Goal: Task Accomplishment & Management: Complete application form

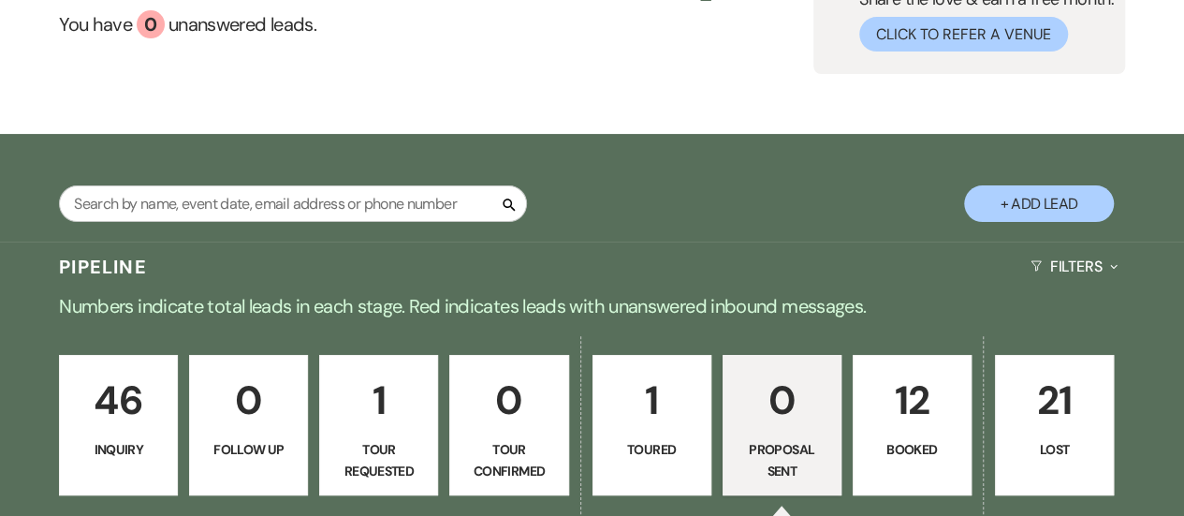
scroll to position [210, 0]
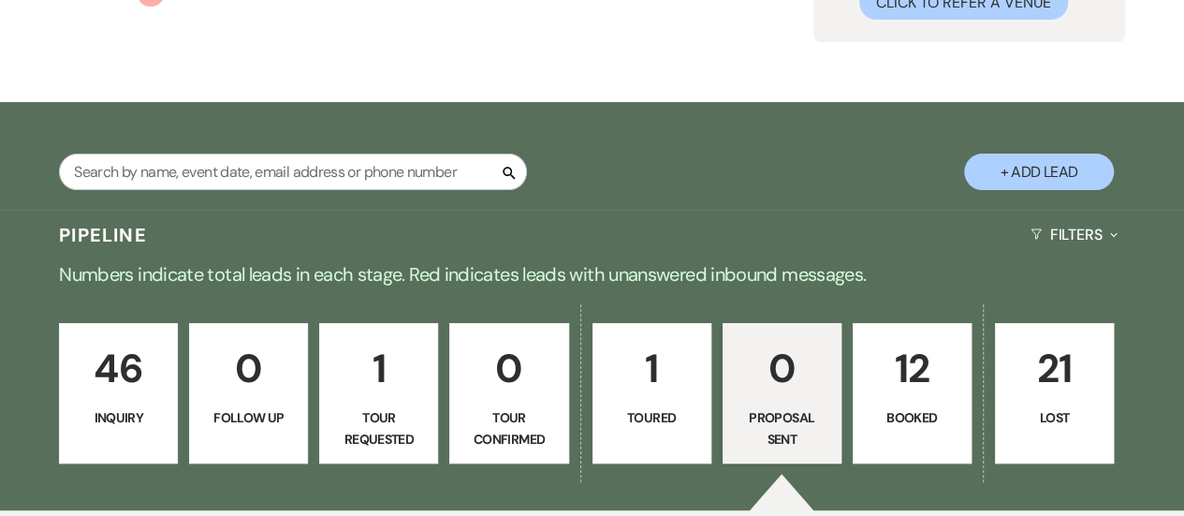
click at [84, 382] on p "46" at bounding box center [118, 368] width 95 height 63
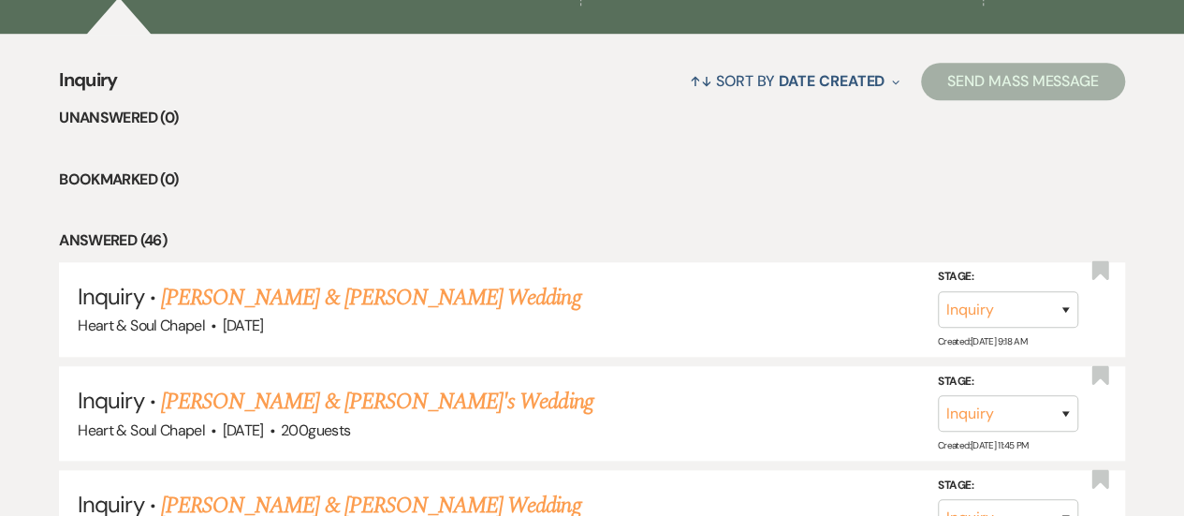
scroll to position [689, 0]
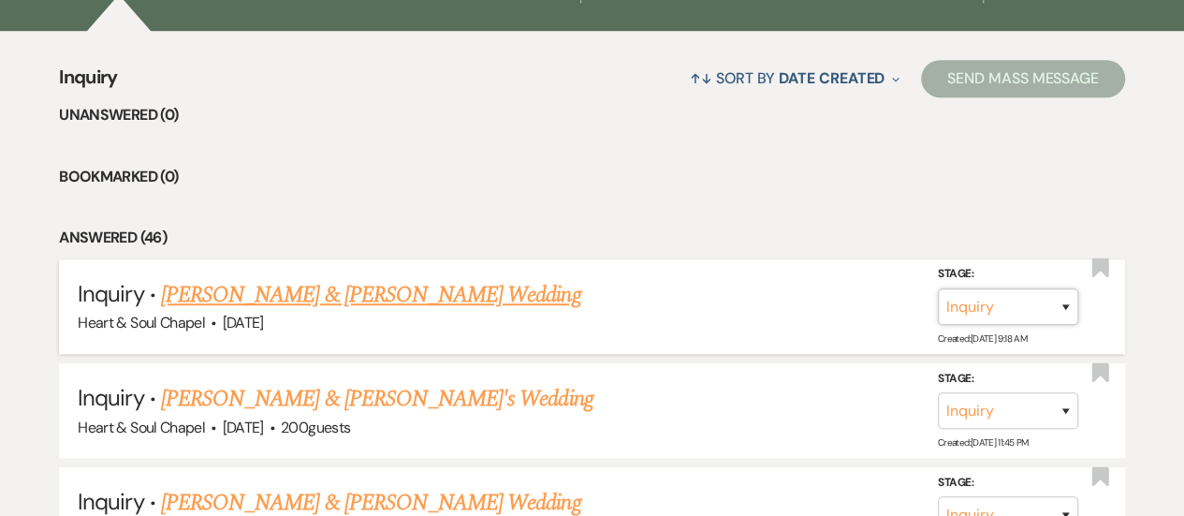
click at [1057, 316] on select "Inquiry Follow Up Tour Requested Tour Confirmed Toured Proposal Sent Booked Lost" at bounding box center [1008, 306] width 140 height 37
click at [686, 229] on li "Answered (46)" at bounding box center [592, 238] width 1067 height 24
click at [270, 294] on link "Dana & Denz's Wedding" at bounding box center [370, 295] width 419 height 34
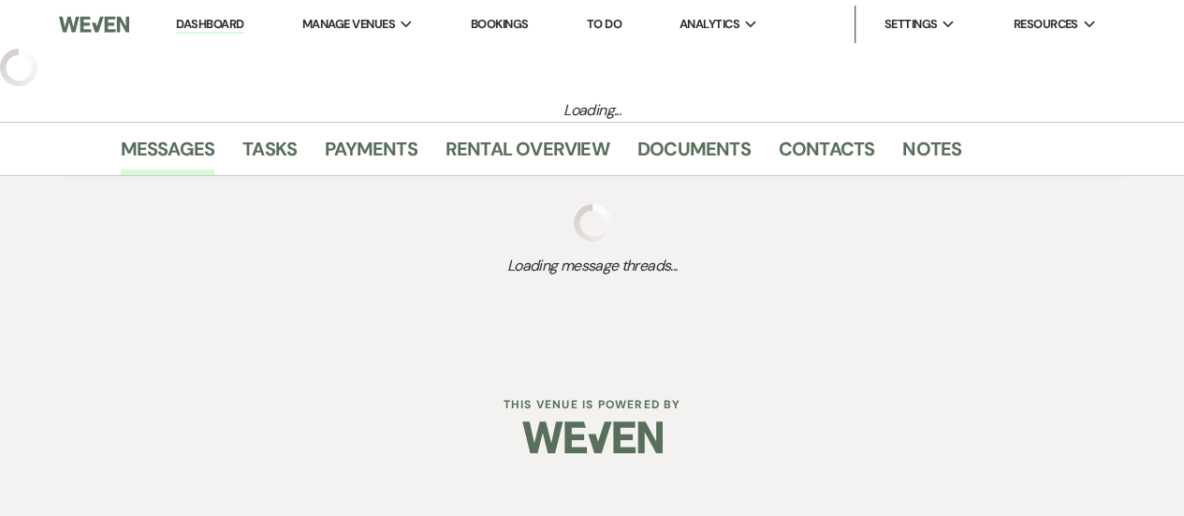
select select "5"
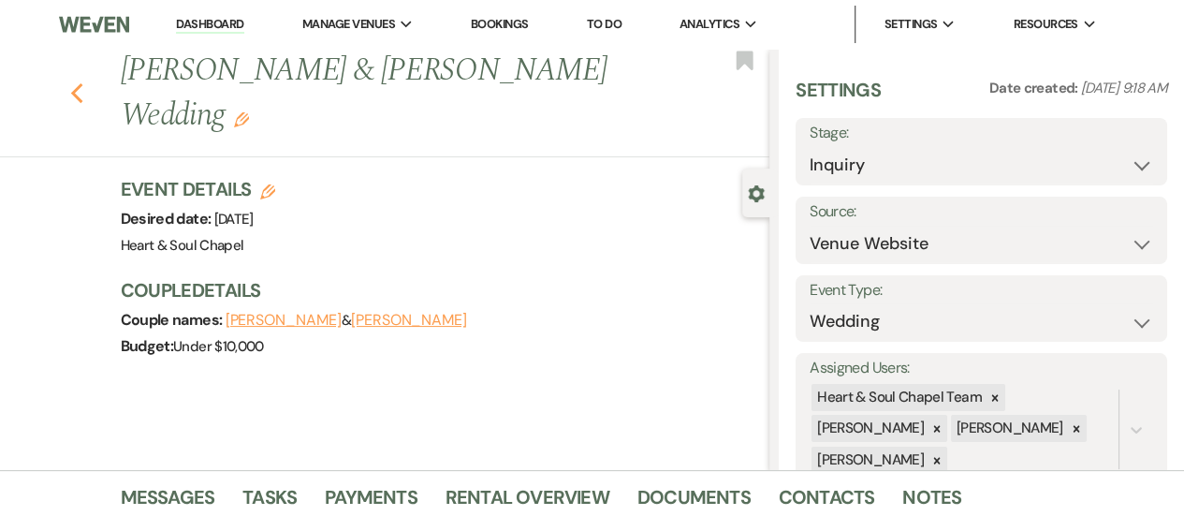
click at [79, 82] on icon "Previous" at bounding box center [77, 93] width 14 height 22
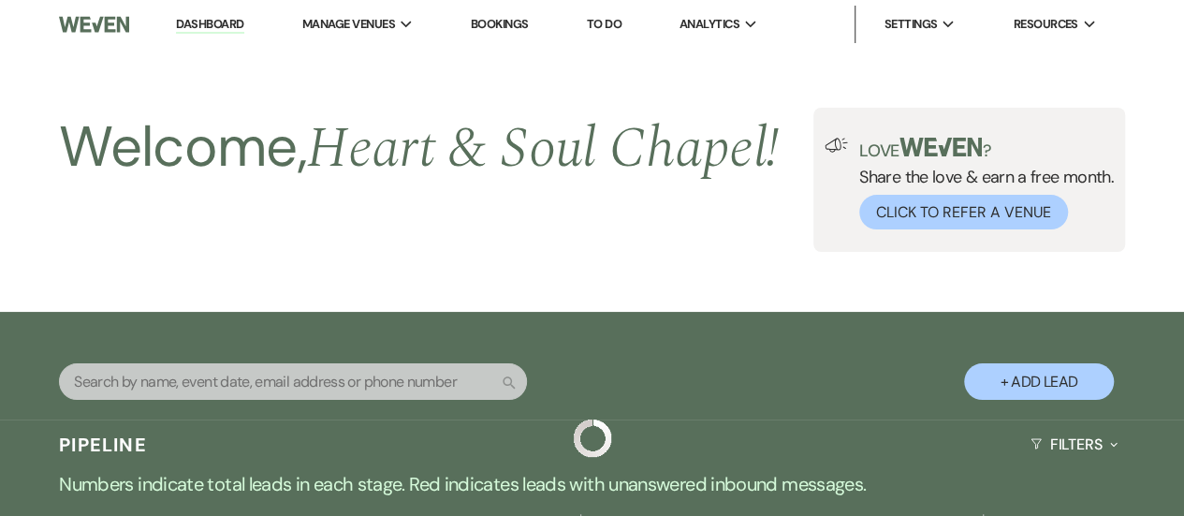
scroll to position [689, 0]
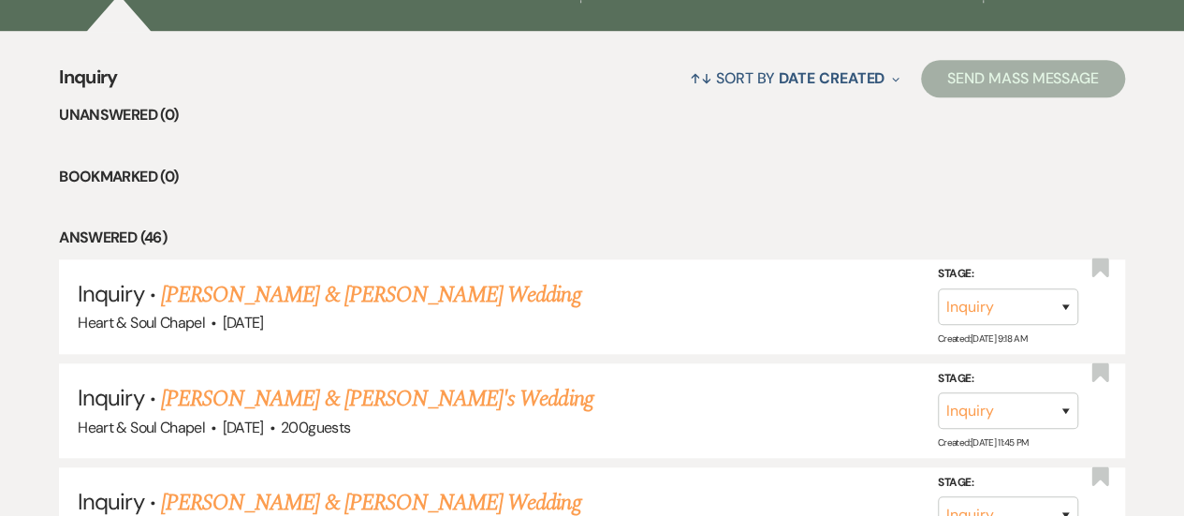
drag, startPoint x: 1103, startPoint y: 311, endPoint x: 653, endPoint y: 194, distance: 465.3
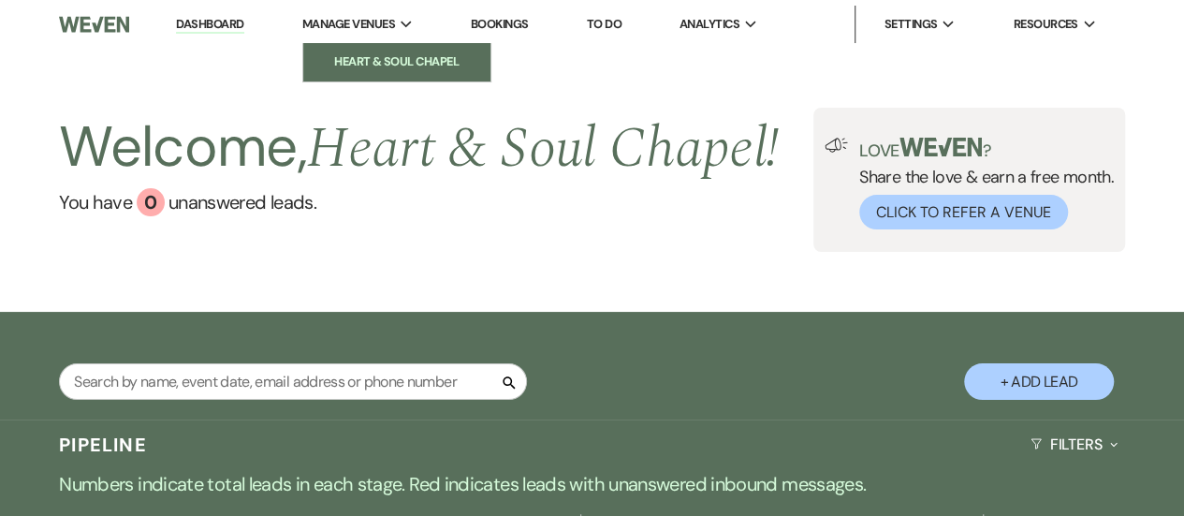
click at [401, 61] on li "Heart & Soul Chapel" at bounding box center [397, 61] width 169 height 19
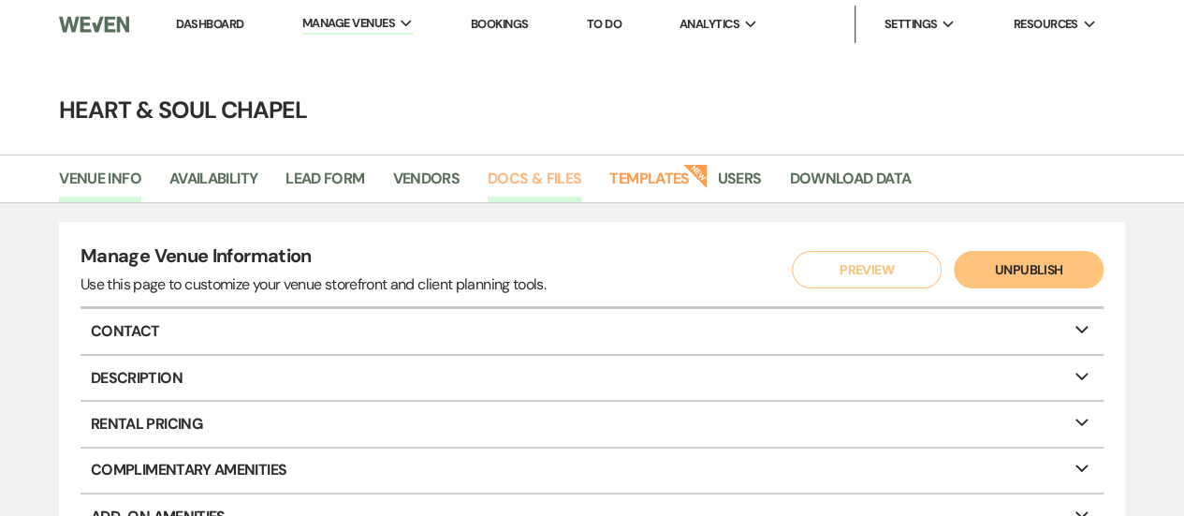
click at [506, 177] on link "Docs & Files" at bounding box center [535, 185] width 94 height 36
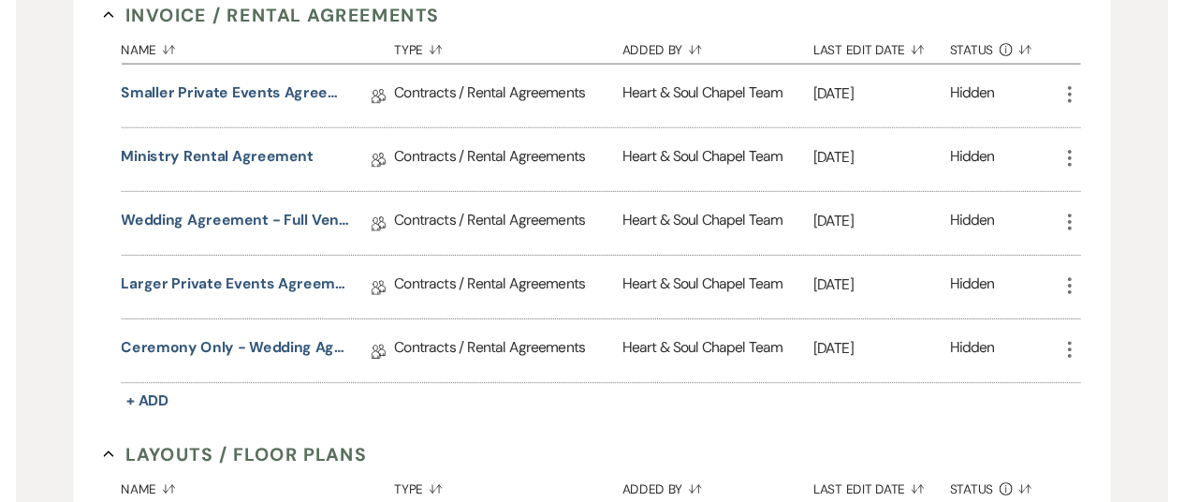
scroll to position [401, 0]
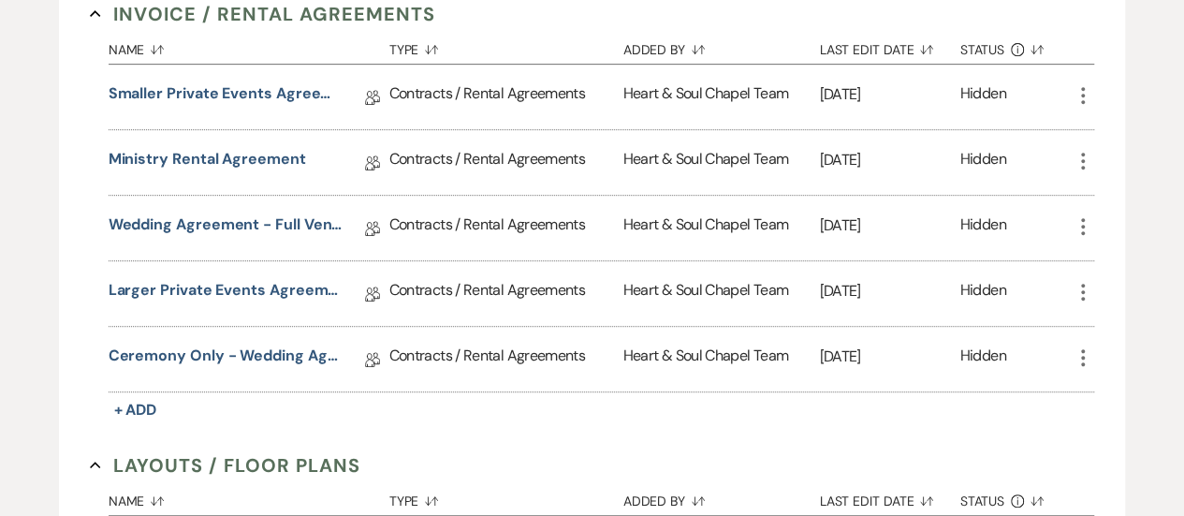
click at [1088, 217] on icon "More" at bounding box center [1083, 226] width 22 height 22
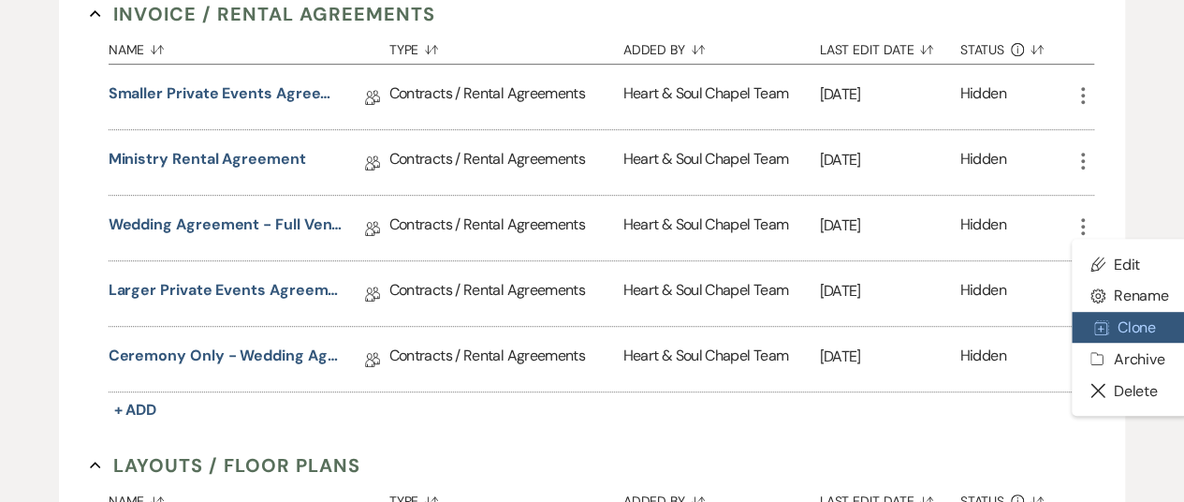
click at [1140, 321] on button "Duplicate Clone" at bounding box center [1130, 328] width 116 height 32
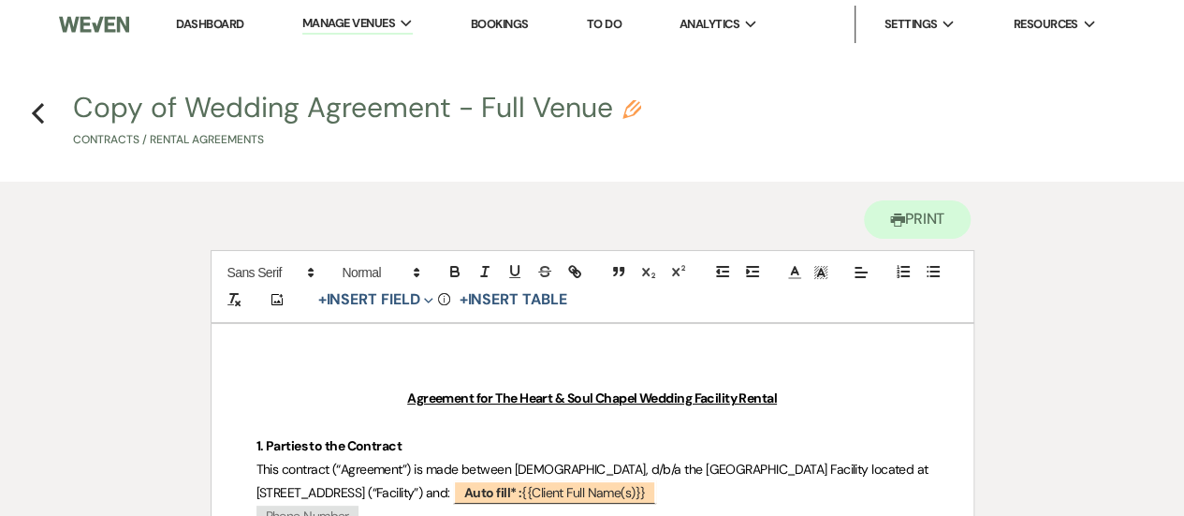
click at [221, 102] on button "Copy of Wedding Agreement - Full Venue Pencil Contracts / Rental Agreements" at bounding box center [357, 121] width 568 height 55
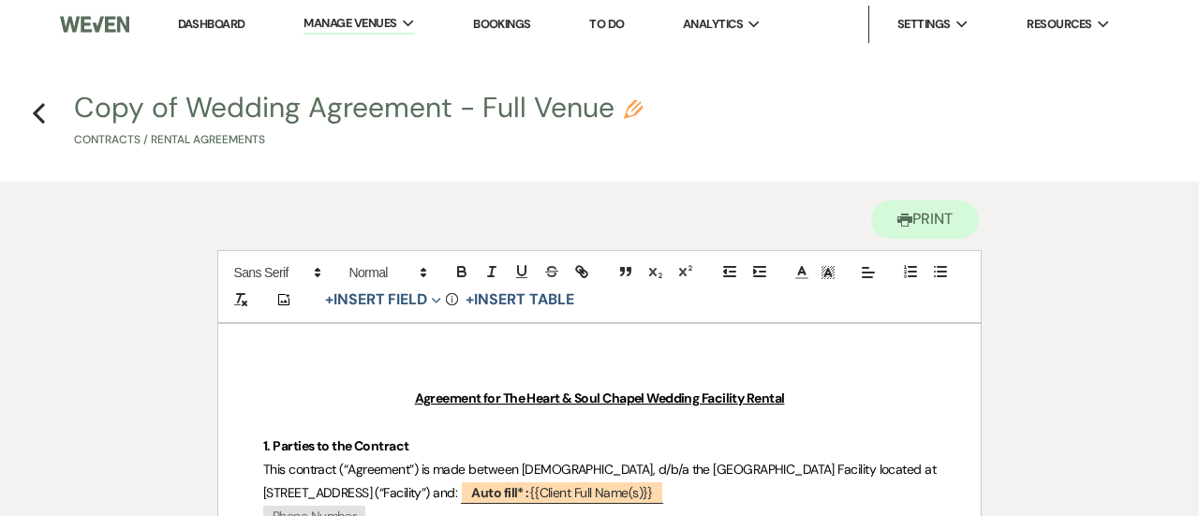
select select "10"
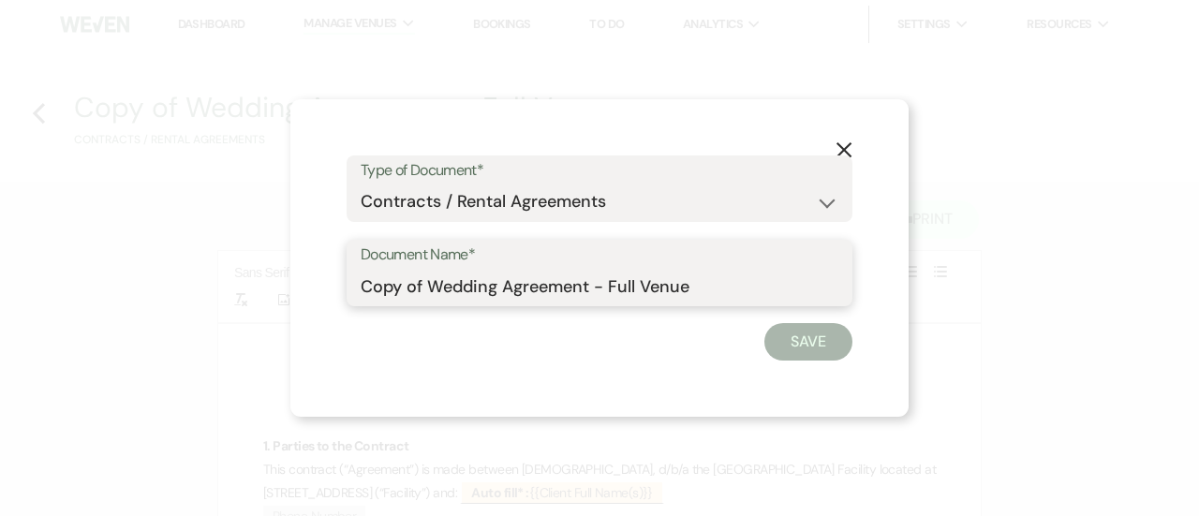
click at [463, 281] on input "Copy of Wedding Agreement - Full Venue" at bounding box center [599, 286] width 478 height 37
click at [725, 286] on input "Giveaway Wedding Agreement - Full Venue" at bounding box center [599, 286] width 478 height 37
type input "Giveaway Wedding Agreement - Full Venue"
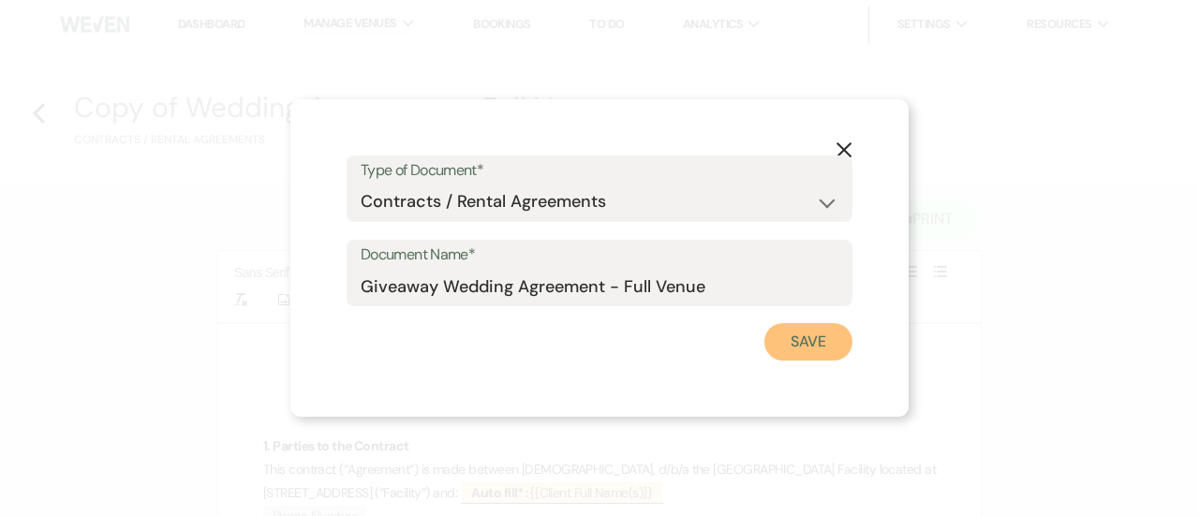
click at [825, 331] on button "Save" at bounding box center [808, 341] width 88 height 37
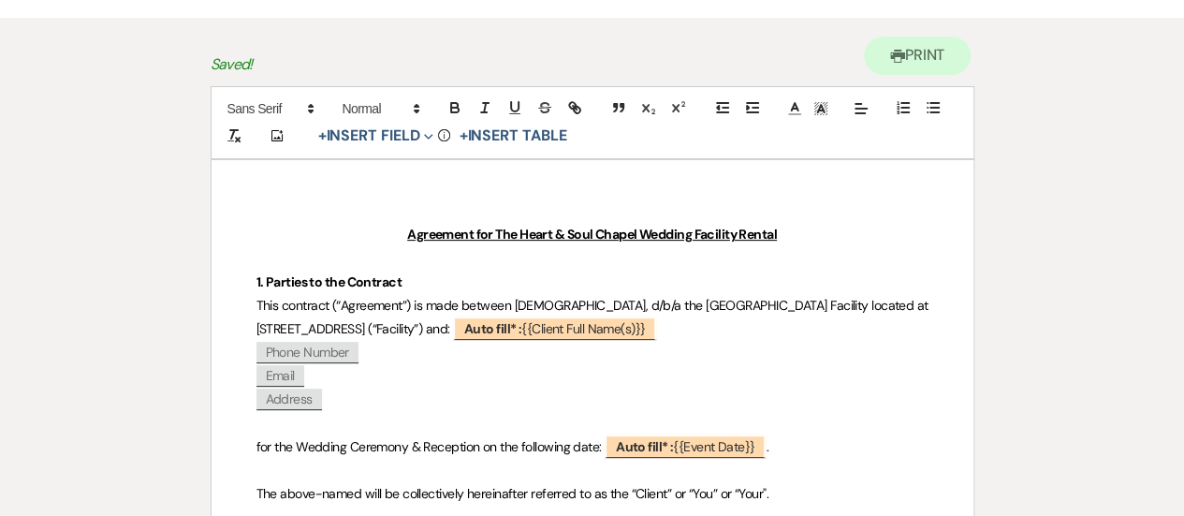
scroll to position [165, 0]
click at [741, 241] on p "Agreement for The Heart & Soul Chapel Wedding Facility Rental" at bounding box center [593, 233] width 672 height 23
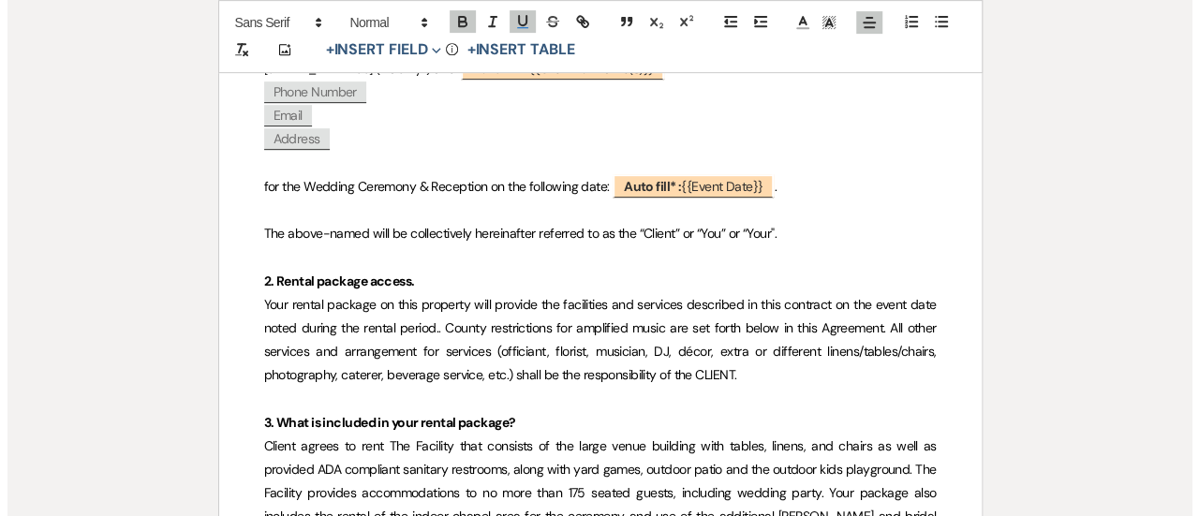
scroll to position [427, 0]
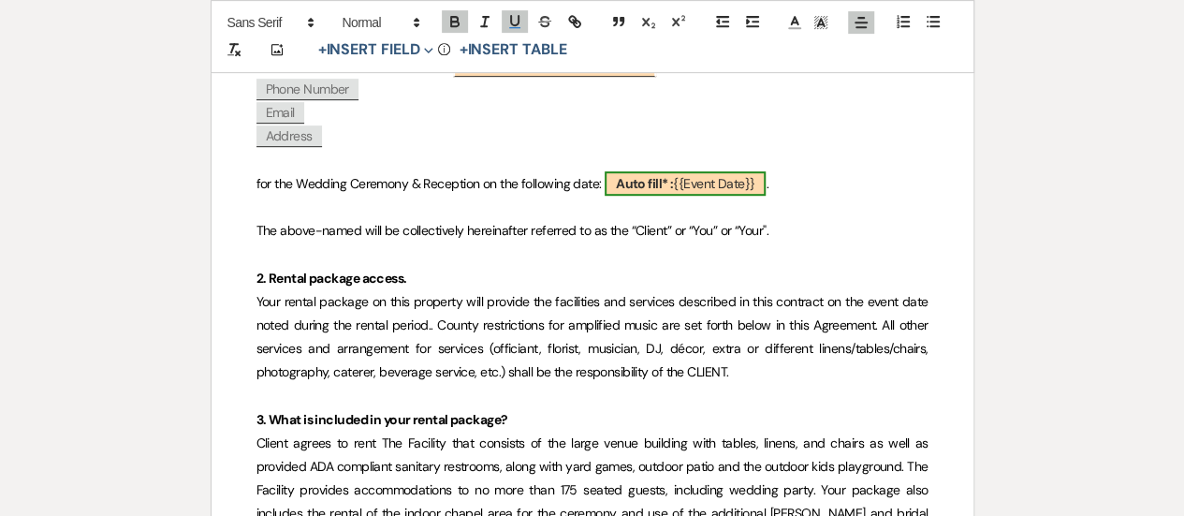
click at [635, 184] on b "Auto fill* :" at bounding box center [644, 183] width 57 height 17
select select "smartCustomField"
select select "owner"
select select "{{eventDate}}"
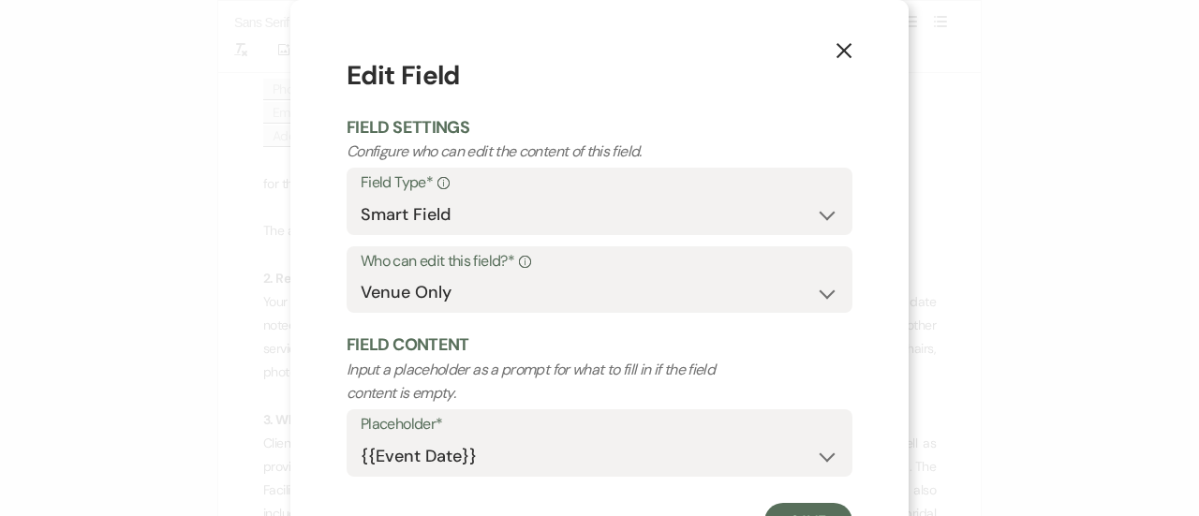
scroll to position [80, 0]
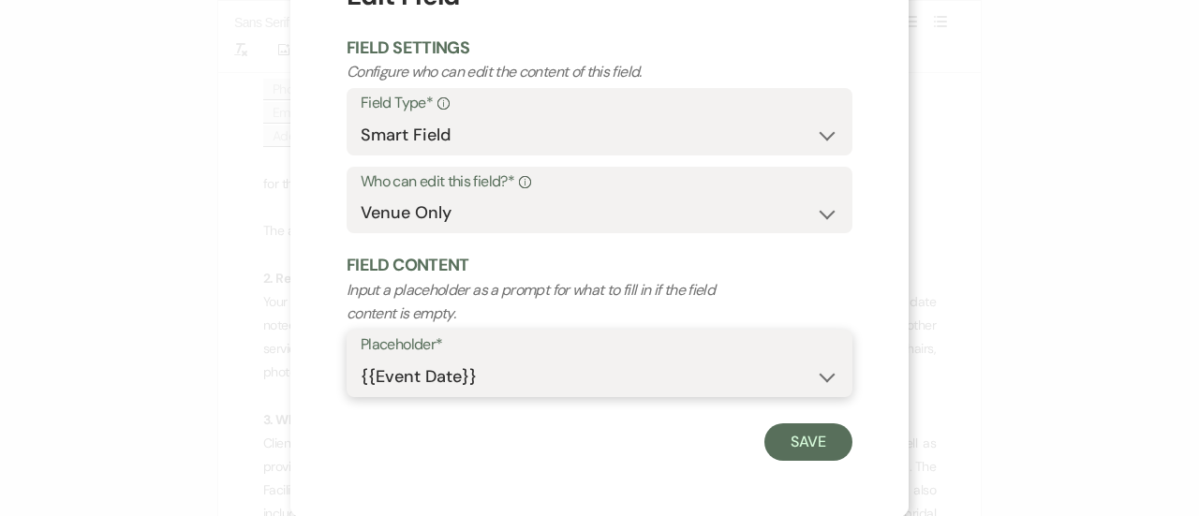
click at [502, 381] on select "{{Event Date}} {{Client Full Name(s)}} {{Client First Name(s)}} {{Venue Name}} …" at bounding box center [599, 377] width 478 height 37
click at [978, 349] on div "X Edit Field Field Settings Configure who can edit the content of this field. F…" at bounding box center [599, 258] width 1199 height 516
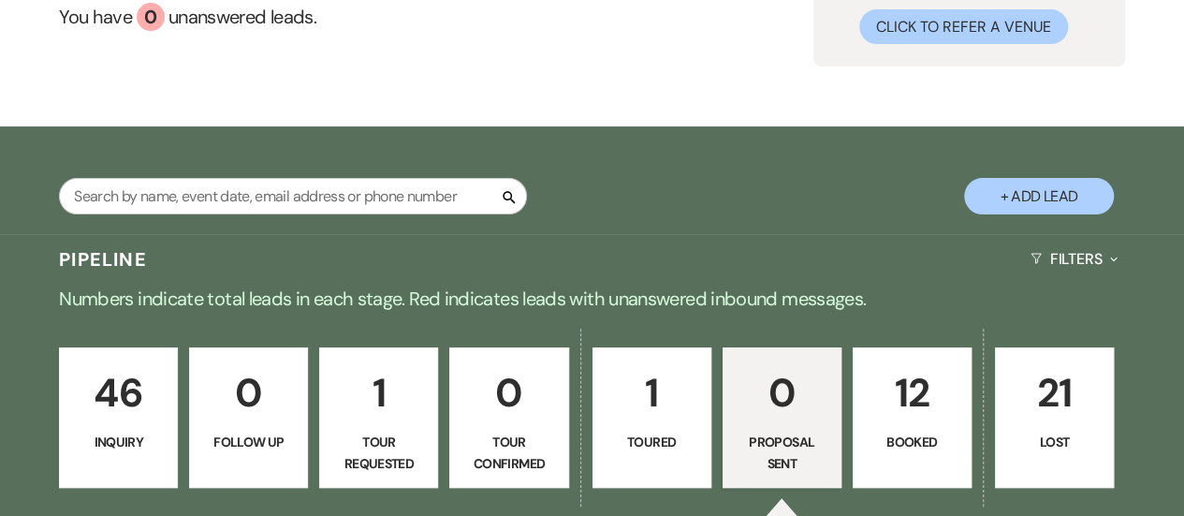
scroll to position [184, 0]
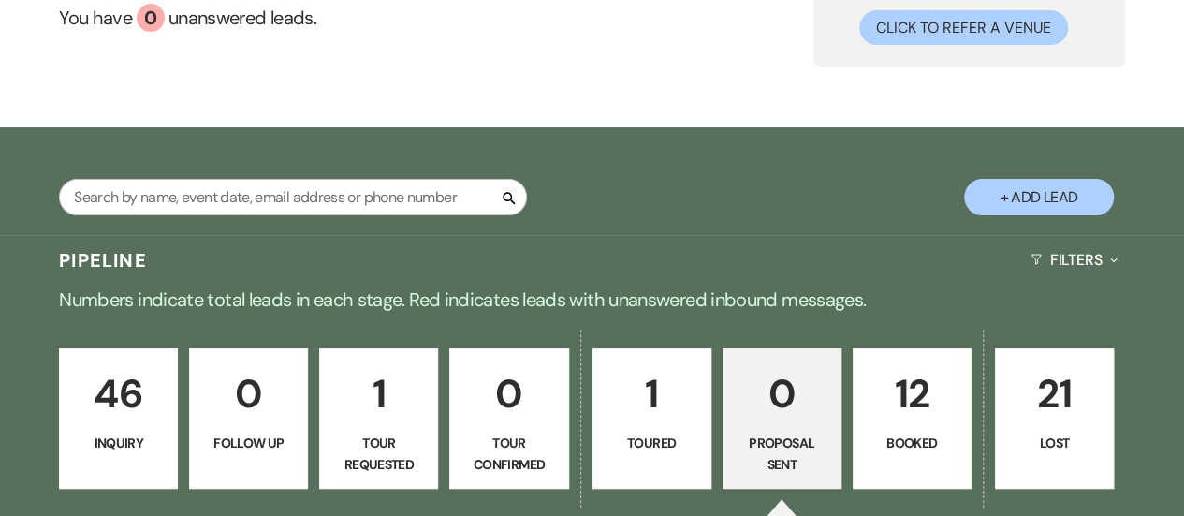
click at [1052, 193] on button "+ Add Lead" at bounding box center [1039, 197] width 150 height 37
select select "791"
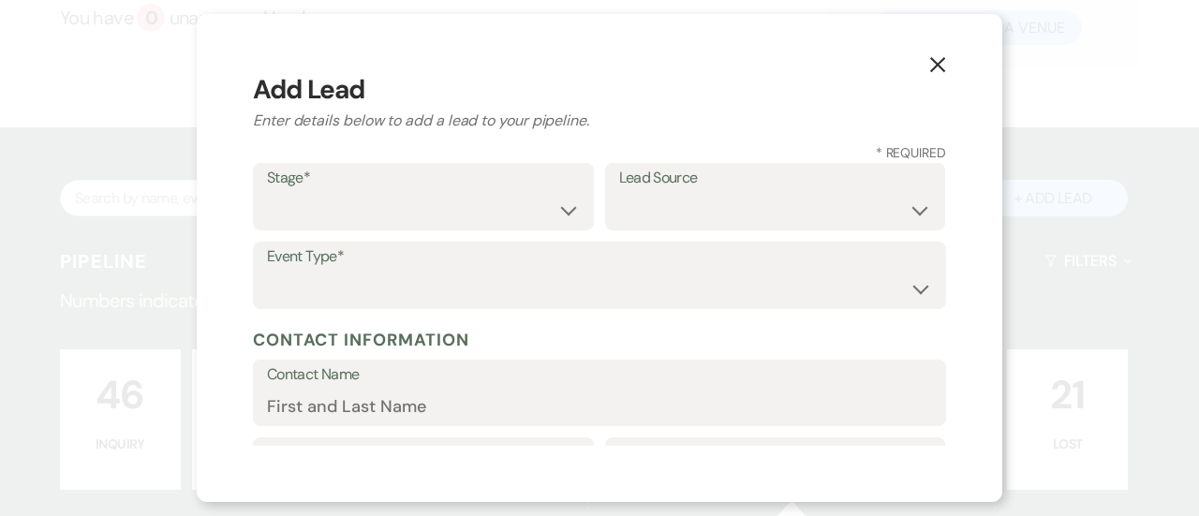
scroll to position [97, 0]
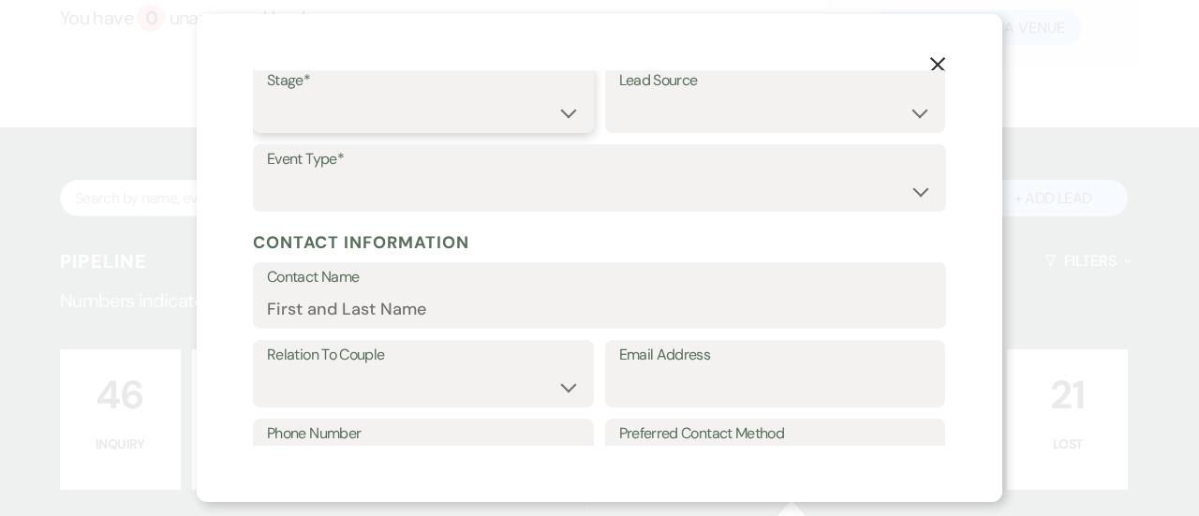
click at [473, 98] on select "Inquiry Follow Up Tour Requested Tour Confirmed Toured Proposal Sent Booked Lost" at bounding box center [423, 113] width 313 height 37
select select "7"
click at [267, 95] on select "Inquiry Follow Up Tour Requested Tour Confirmed Toured Proposal Sent Booked Lost" at bounding box center [423, 113] width 313 height 37
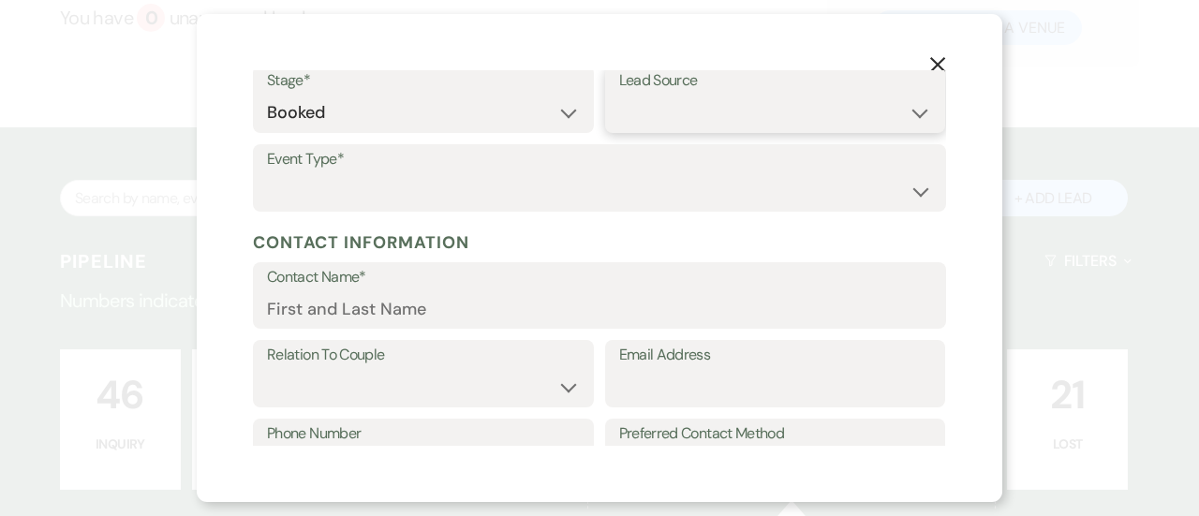
click at [702, 117] on select "Weven Venue Website Instagram Facebook Pinterest Google The Knot Wedding Wire H…" at bounding box center [775, 113] width 313 height 37
select select "14"
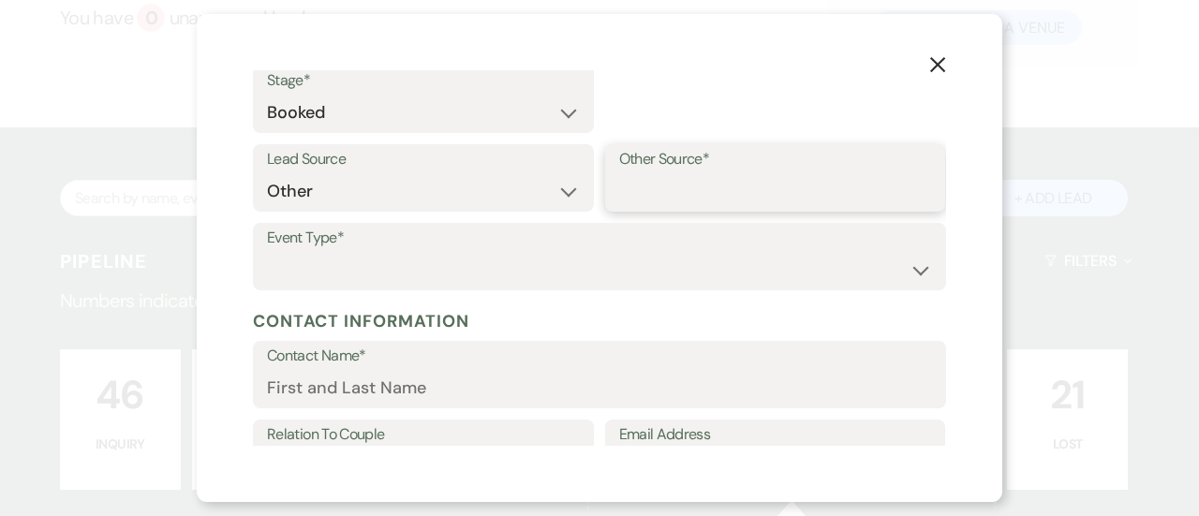
click at [682, 194] on input "Other Source*" at bounding box center [775, 191] width 313 height 37
type input "Wedding Giveaway"
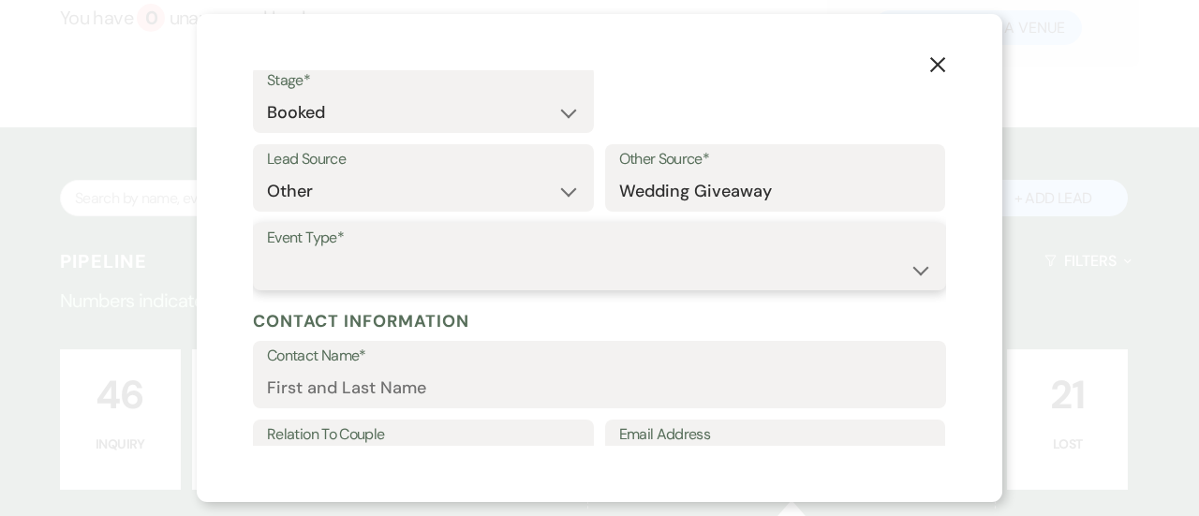
click at [612, 276] on select "Wedding Anniversary Party Baby Shower Bachelorette / Bachelor Party Birthday Pa…" at bounding box center [599, 270] width 665 height 37
click at [0, 96] on div "X Add Lead Enter details below to add a lead to your pipeline. * Required Stage…" at bounding box center [599, 258] width 1199 height 516
click at [348, 265] on select "Wedding Anniversary Party Baby Shower Bachelorette / Bachelor Party Birthday Pa…" at bounding box center [599, 271] width 663 height 37
select select "1"
click at [268, 253] on select "Wedding Anniversary Party Baby Shower Bachelorette / Bachelor Party Birthday Pa…" at bounding box center [599, 271] width 663 height 37
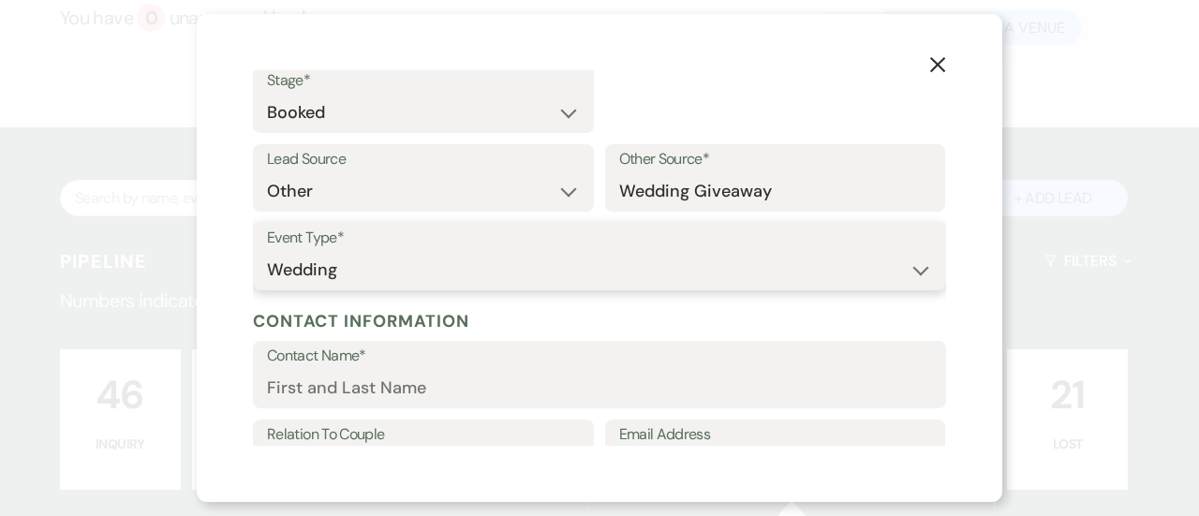
scroll to position [161, 0]
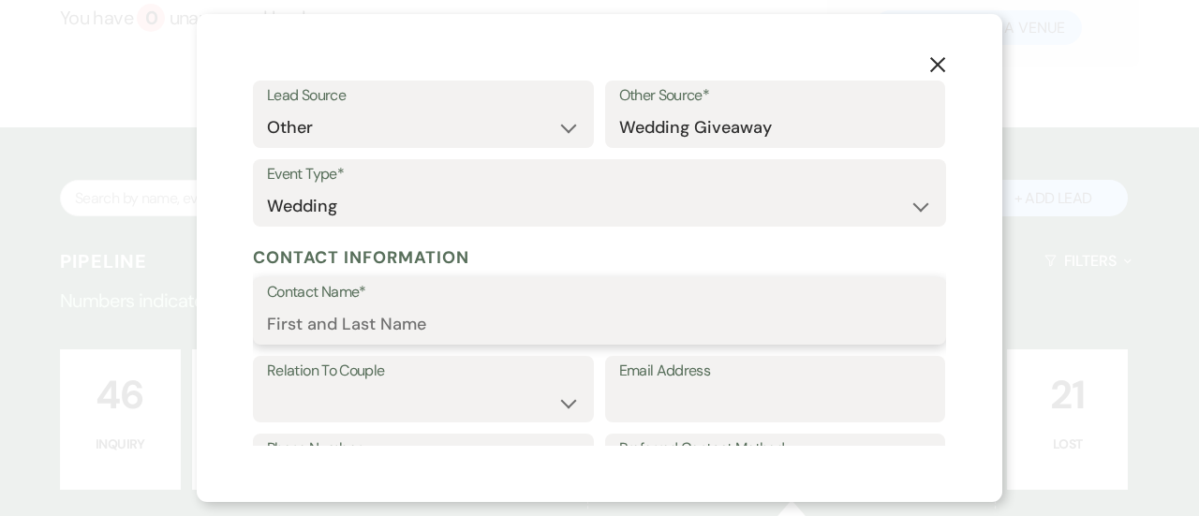
click at [379, 323] on input "Contact Name*" at bounding box center [599, 324] width 665 height 37
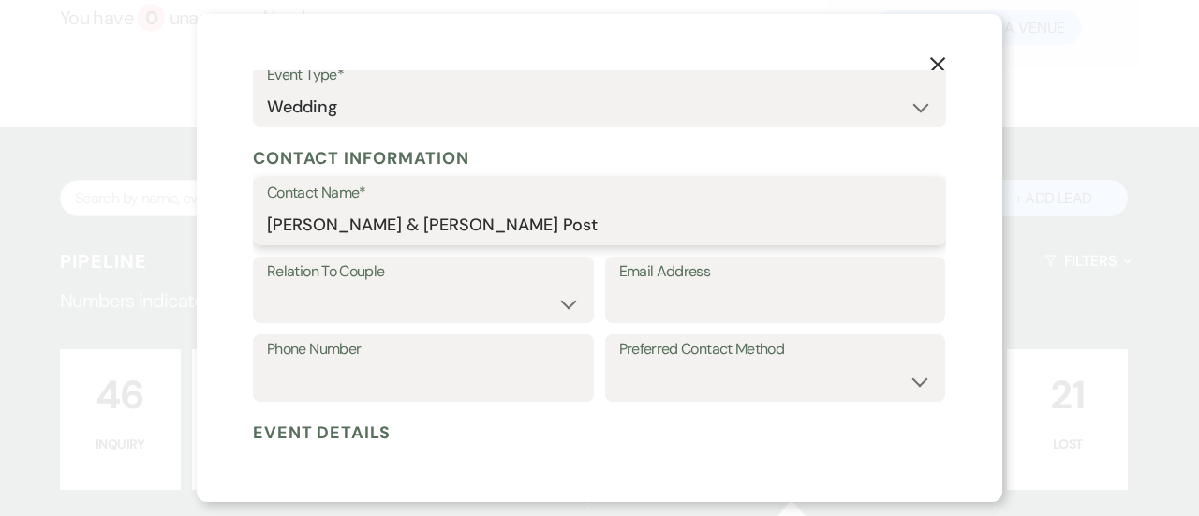
scroll to position [263, 0]
type input "[PERSON_NAME] & [PERSON_NAME] Post"
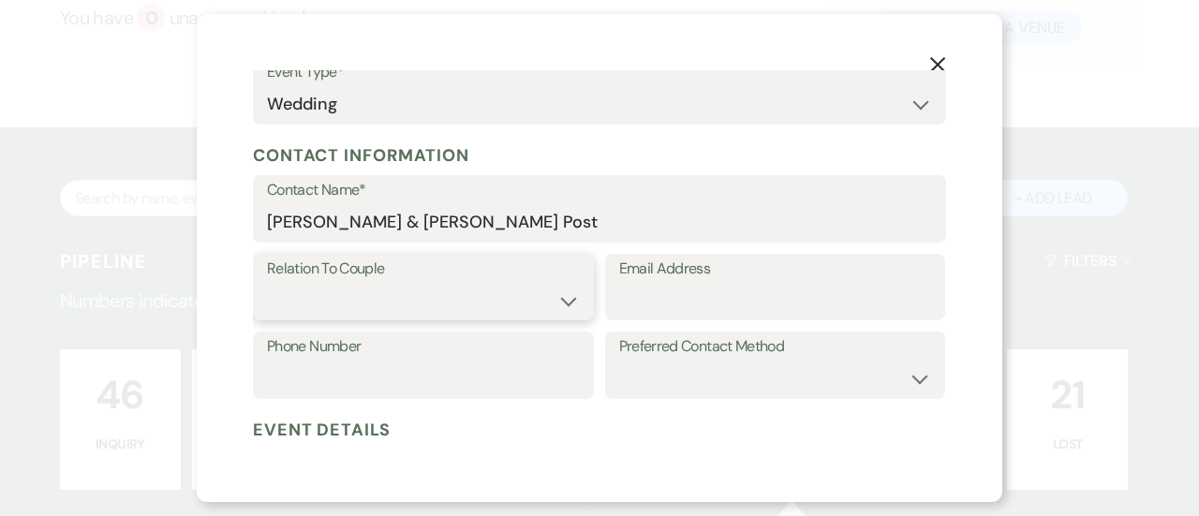
click at [436, 301] on select "Couple Planner Parent of Couple Family Member Friend Other" at bounding box center [423, 300] width 313 height 37
select select "1"
click at [267, 282] on select "Couple Planner Parent of Couple Family Member Friend Other" at bounding box center [423, 300] width 313 height 37
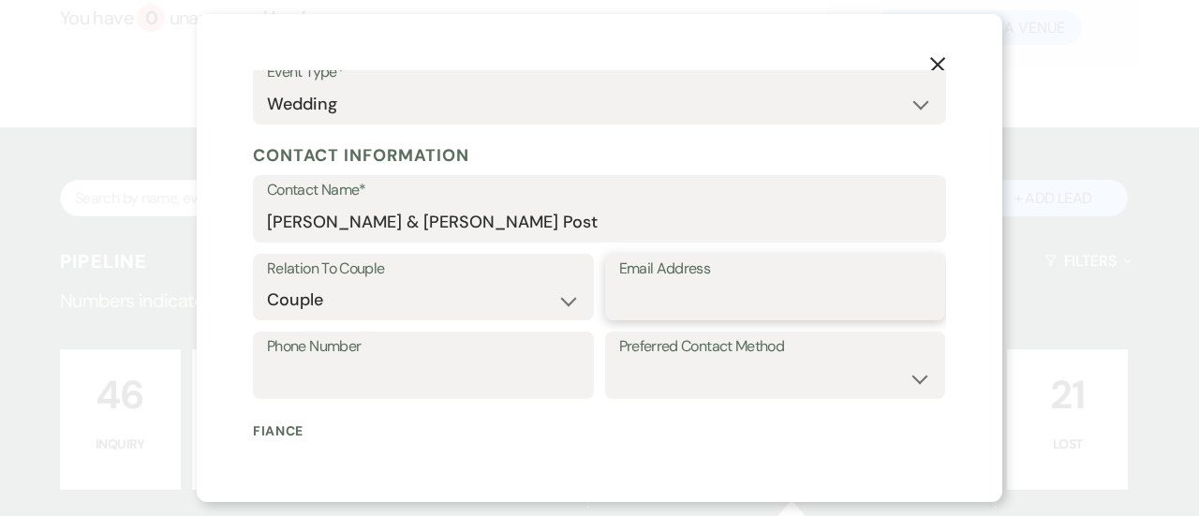
click at [663, 302] on input "Email Address" at bounding box center [775, 300] width 313 height 37
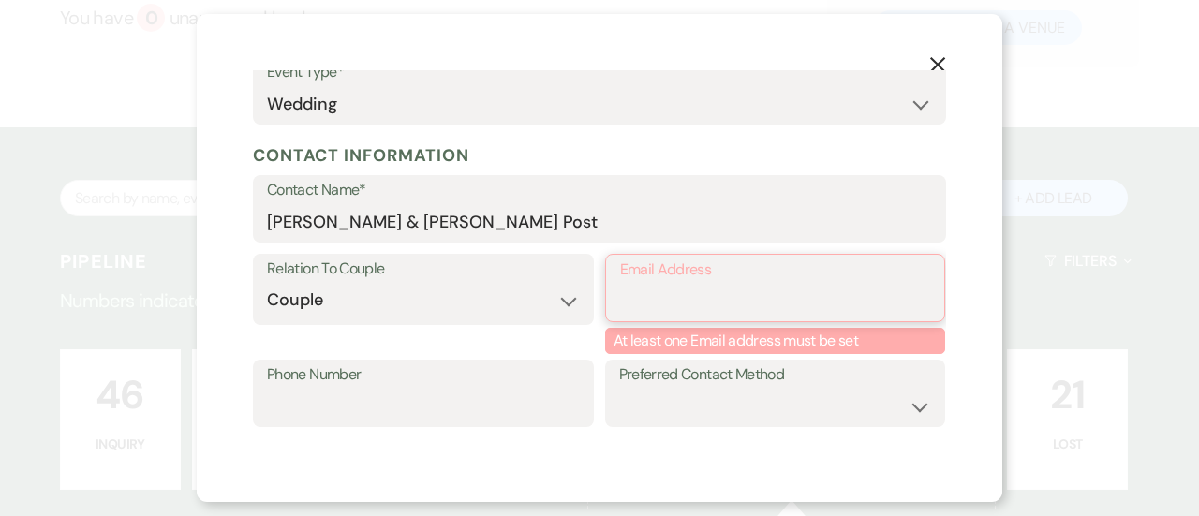
paste input "[PERSON_NAME][EMAIL_ADDRESS][DOMAIN_NAME]"
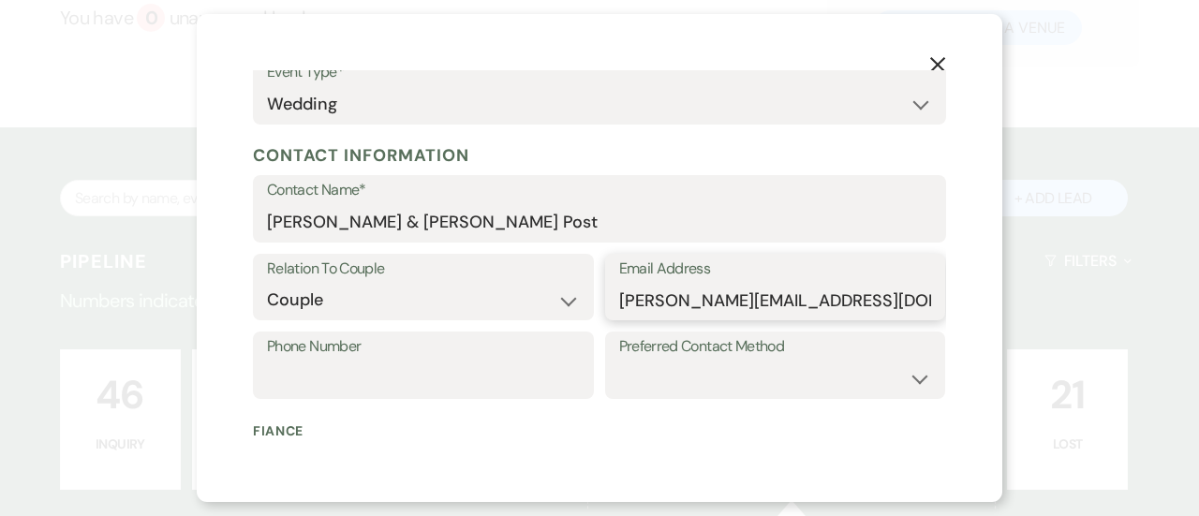
type input "[PERSON_NAME][EMAIL_ADDRESS][DOMAIN_NAME]"
click at [490, 378] on input "Phone Number" at bounding box center [423, 378] width 313 height 37
click at [320, 385] on input "Phone Number" at bounding box center [423, 378] width 313 height 37
type input "5078290969"
click at [666, 390] on select "Email Phone Text" at bounding box center [775, 378] width 313 height 37
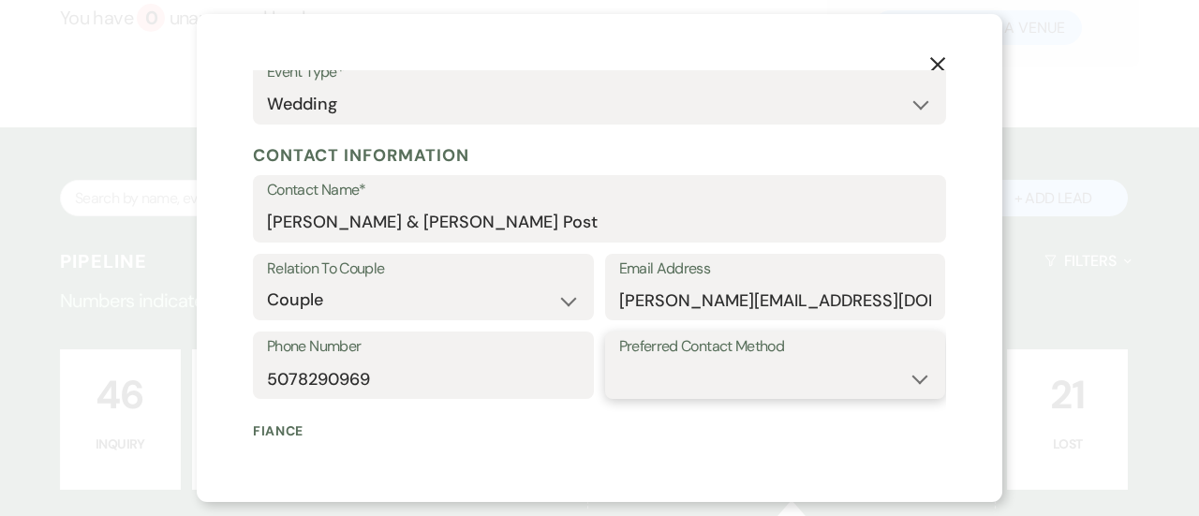
select select "text"
click at [619, 360] on select "Email Phone Text" at bounding box center [775, 378] width 313 height 37
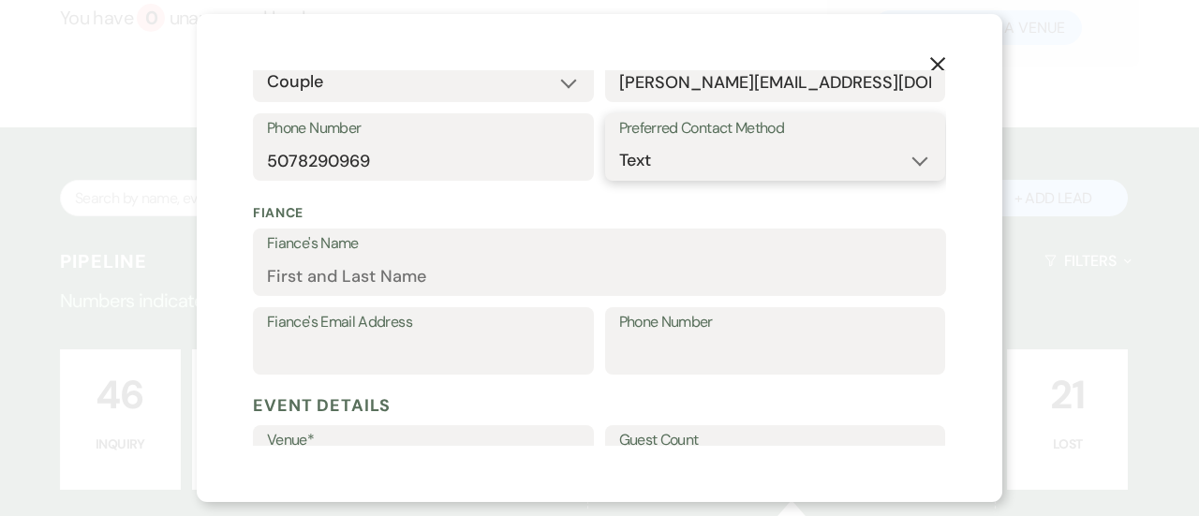
scroll to position [482, 0]
click at [354, 347] on input "Fiance's Email Address" at bounding box center [423, 353] width 313 height 37
click at [648, 343] on input "Phone Number" at bounding box center [775, 353] width 313 height 37
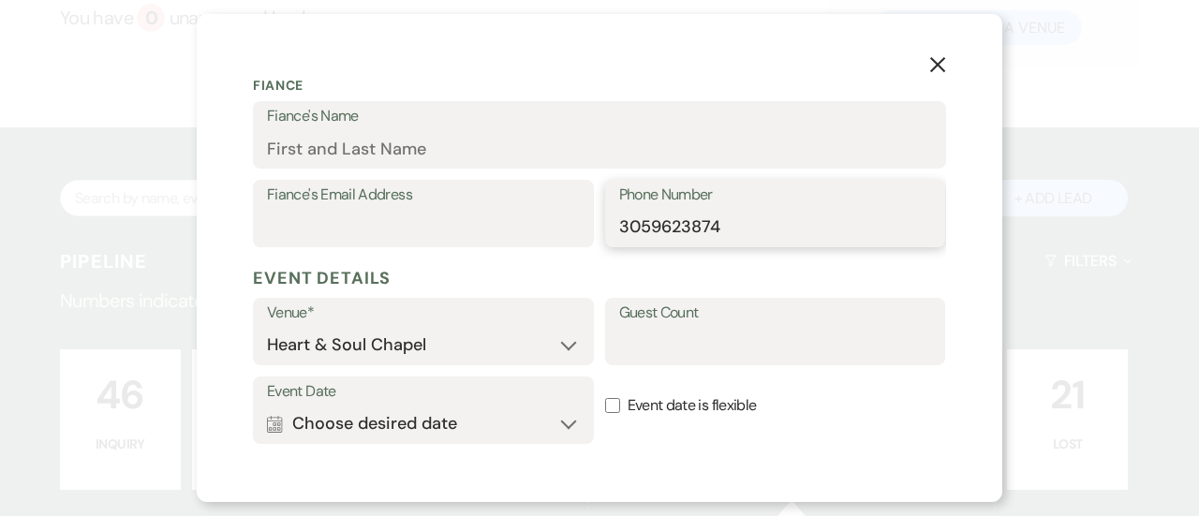
scroll to position [611, 0]
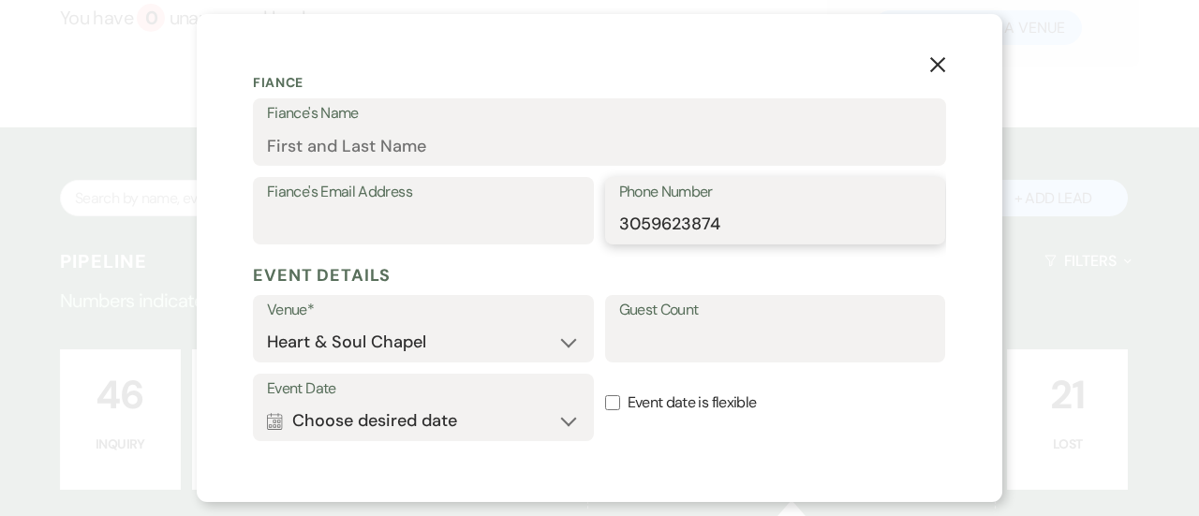
type input "3059623874"
click at [675, 353] on input "Guest Count" at bounding box center [775, 342] width 313 height 37
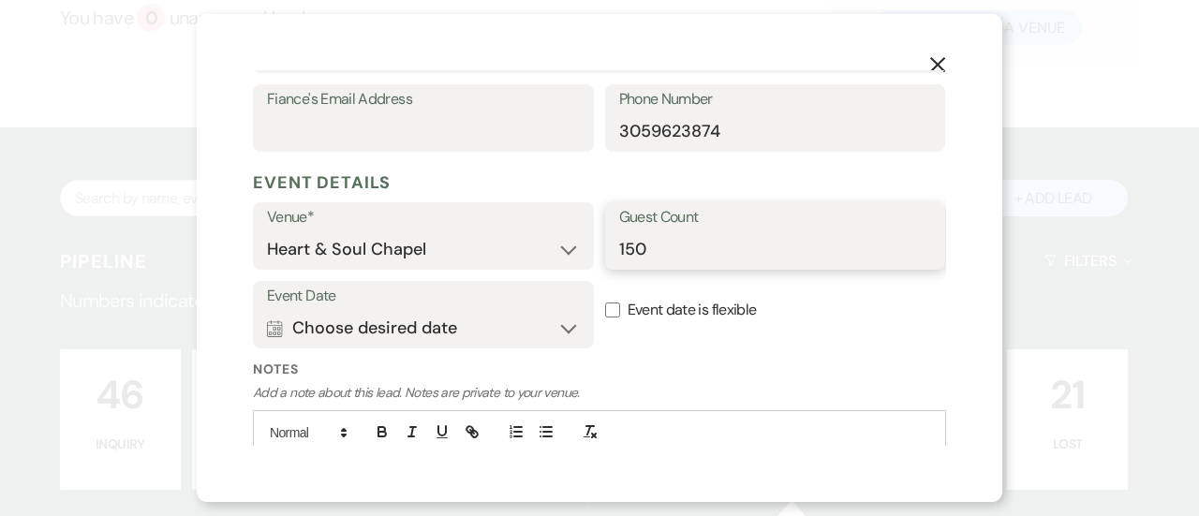
scroll to position [741, 0]
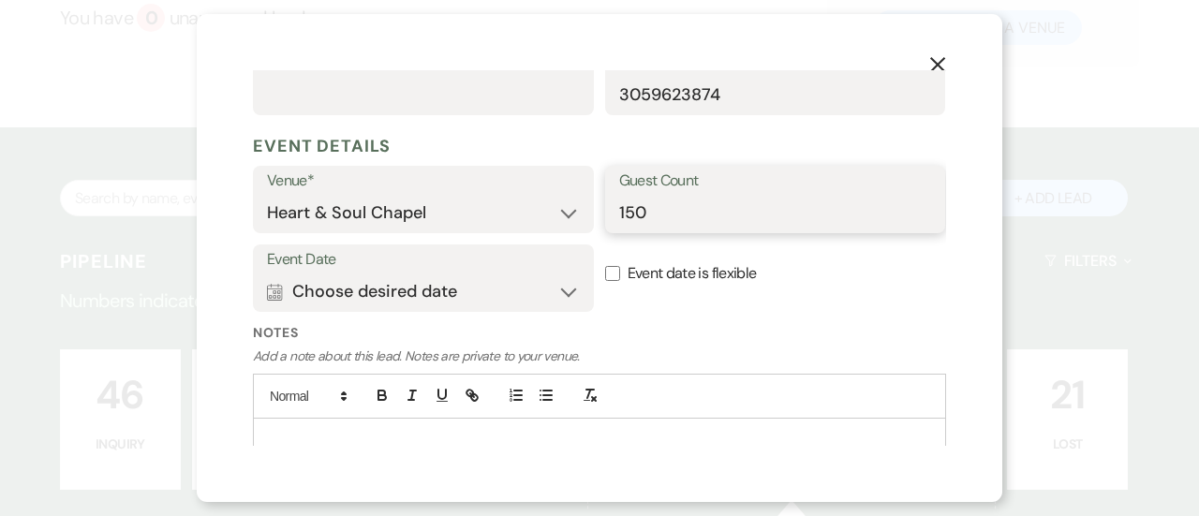
type input "150"
click at [390, 298] on button "Calendar Choose desired date Expand" at bounding box center [423, 290] width 313 height 37
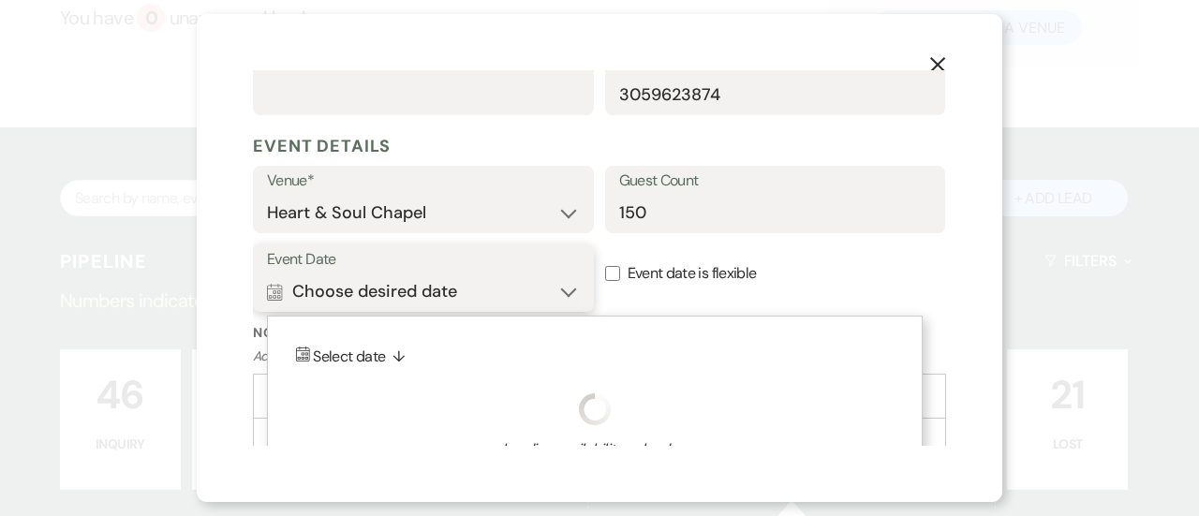
scroll to position [815, 0]
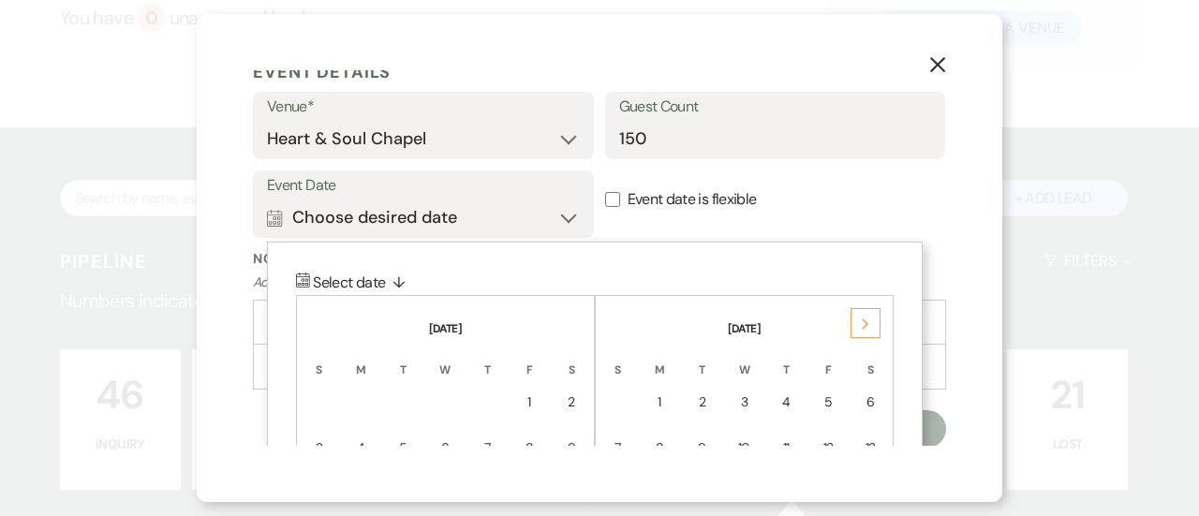
click at [871, 323] on div "Next" at bounding box center [865, 323] width 30 height 30
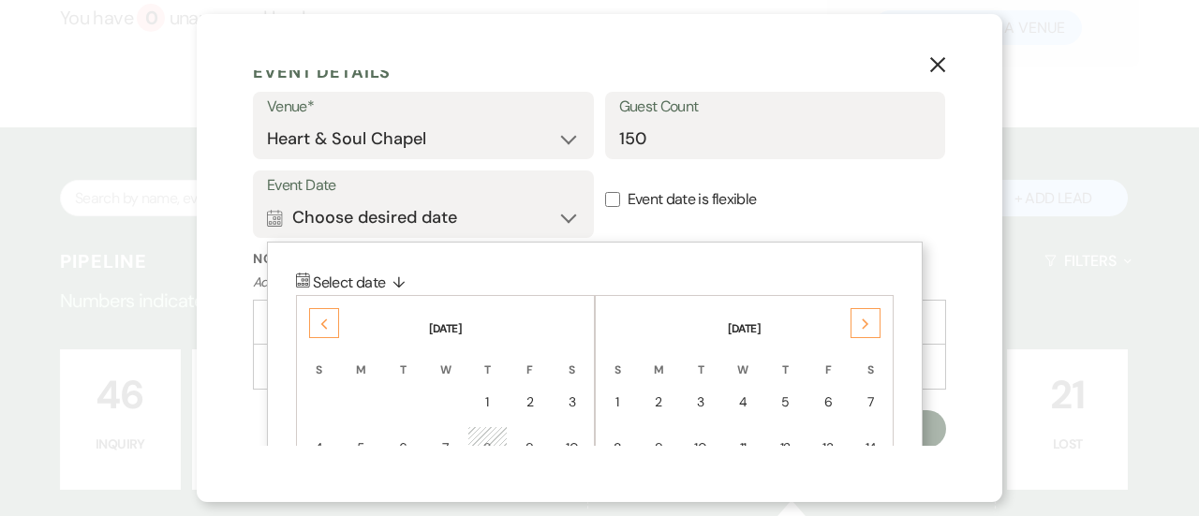
click at [871, 323] on div "Next" at bounding box center [865, 323] width 30 height 30
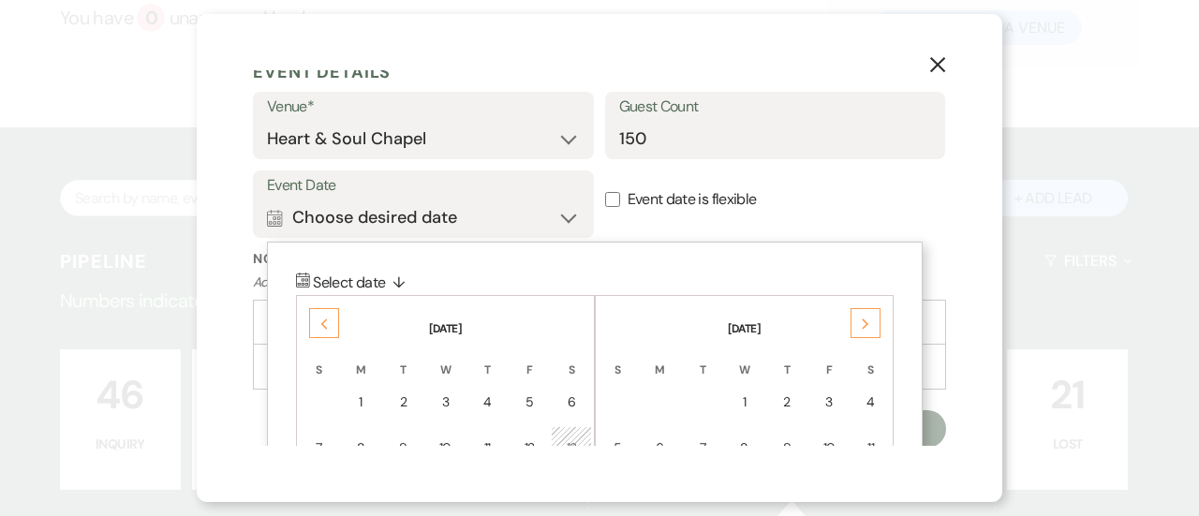
click at [871, 323] on div "Next" at bounding box center [865, 323] width 30 height 30
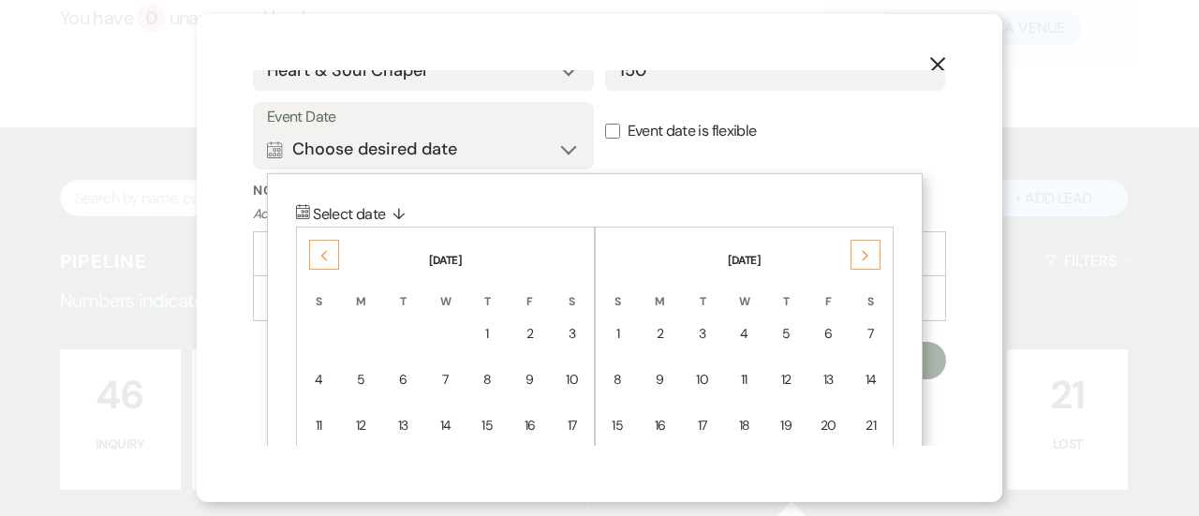
scroll to position [885, 0]
click at [617, 378] on div "8" at bounding box center [618, 378] width 16 height 20
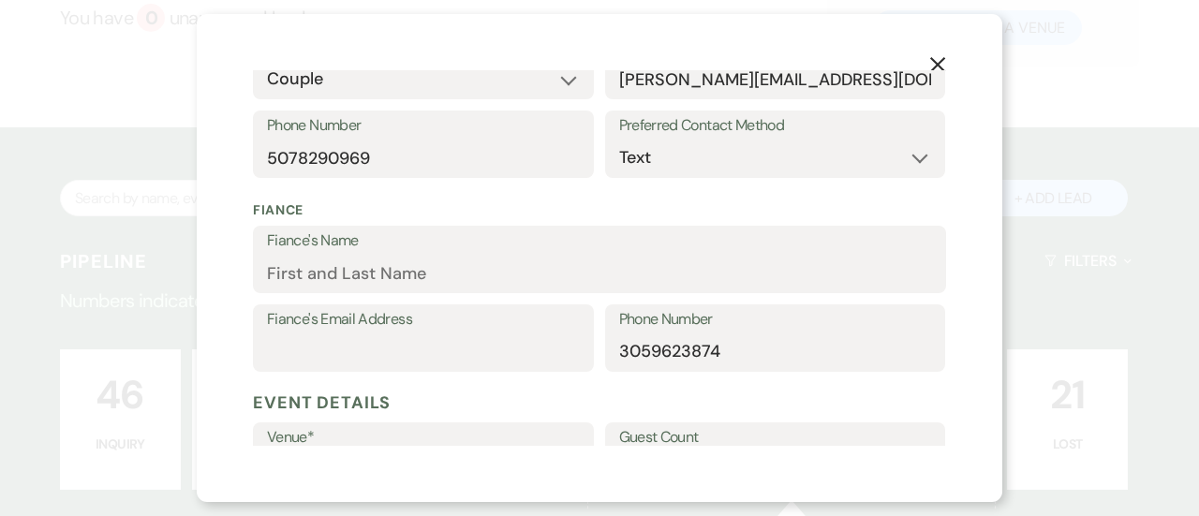
scroll to position [491, 0]
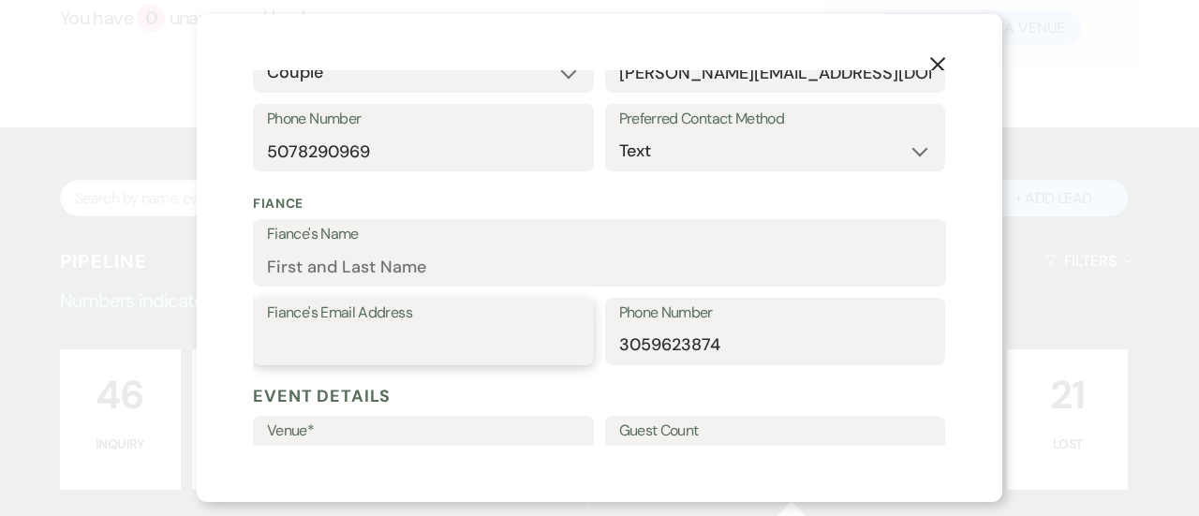
click at [350, 328] on input "Fiance's Email Address" at bounding box center [423, 345] width 313 height 37
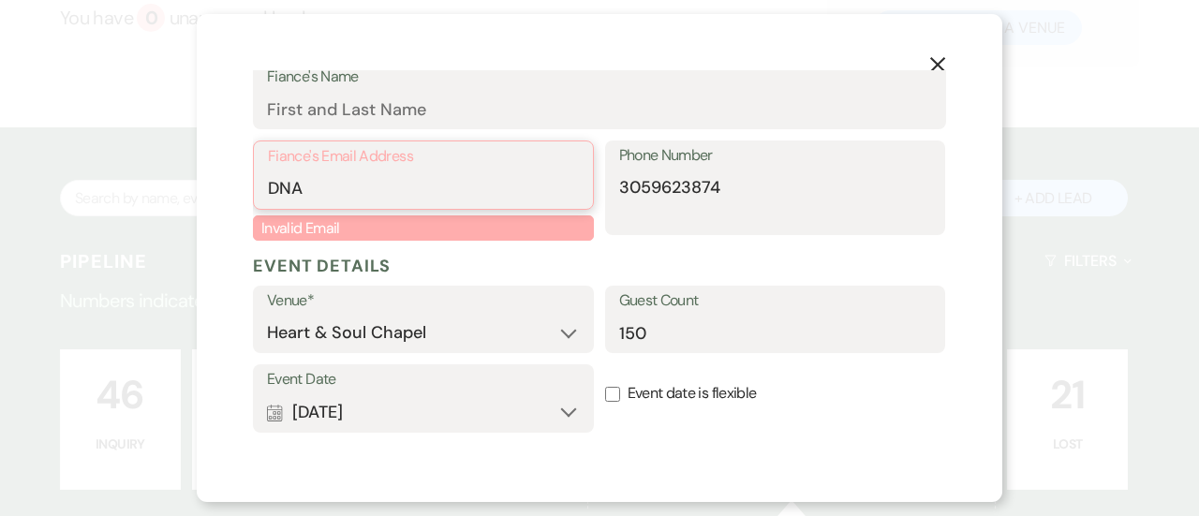
scroll to position [648, 0]
type input "D"
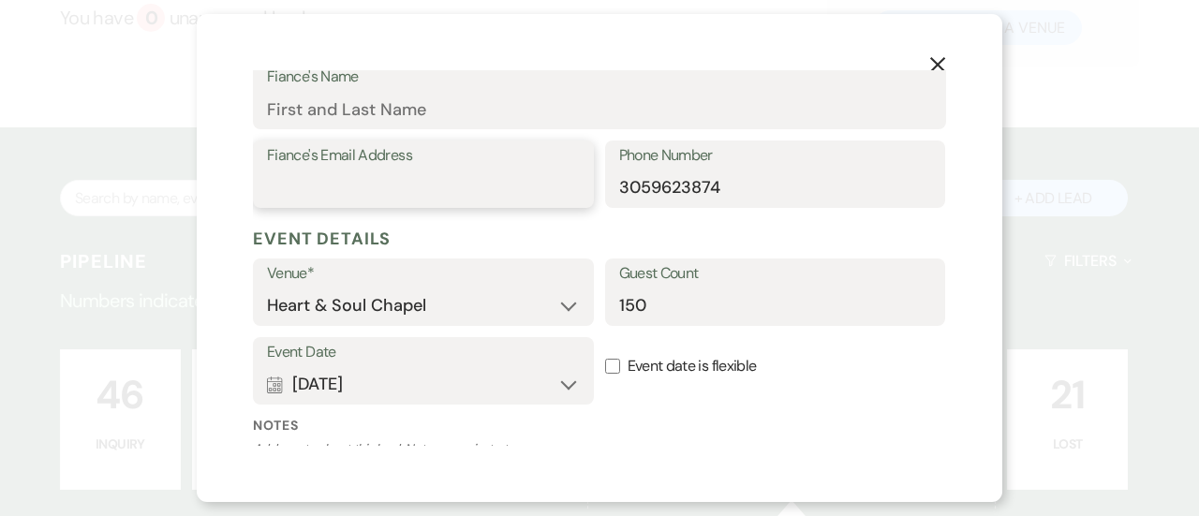
scroll to position [815, 0]
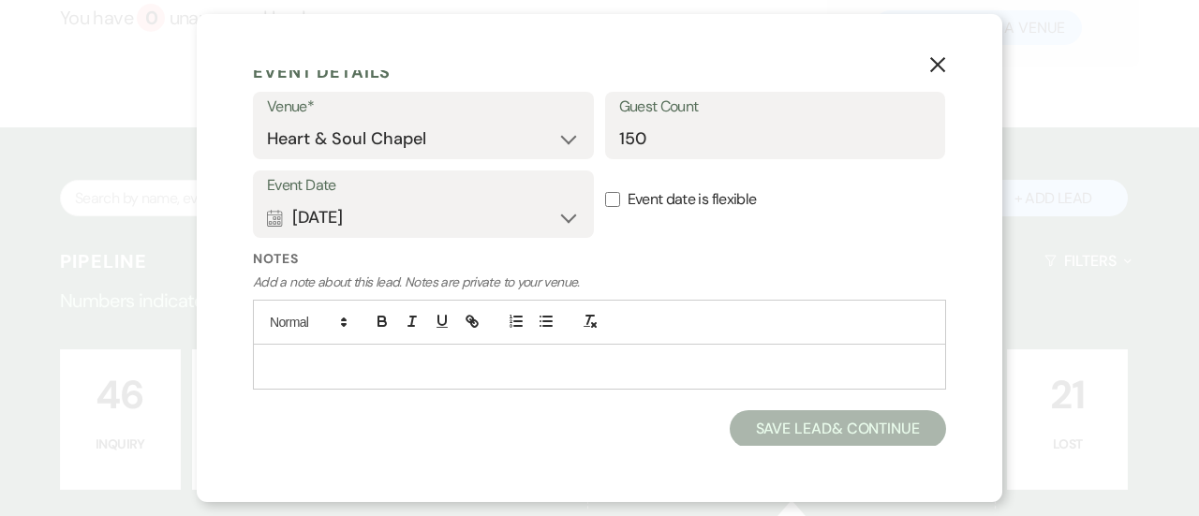
click at [771, 420] on button "Save Lead & Continue" at bounding box center [837, 428] width 216 height 37
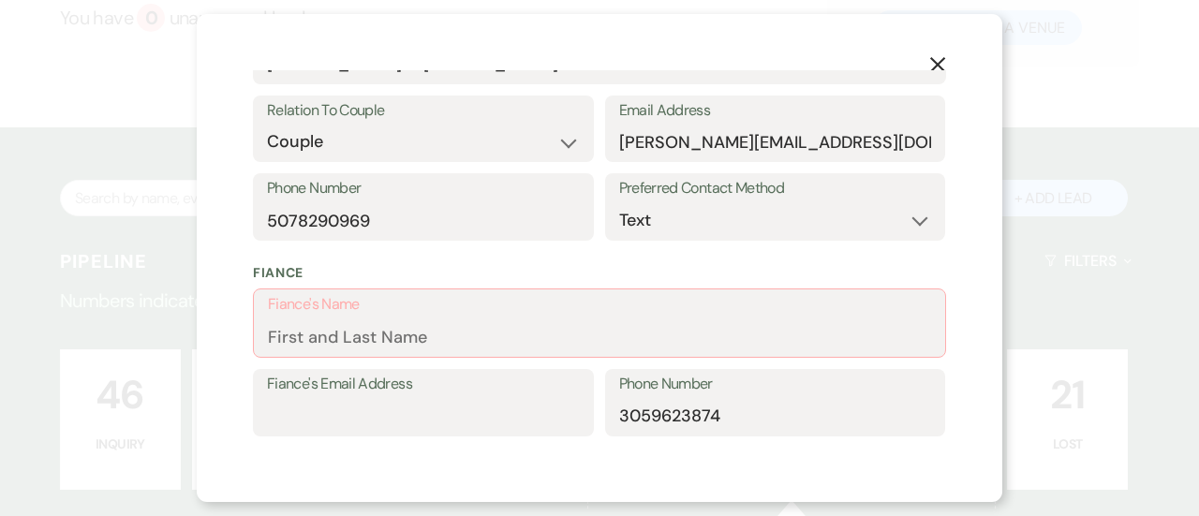
scroll to position [459, 0]
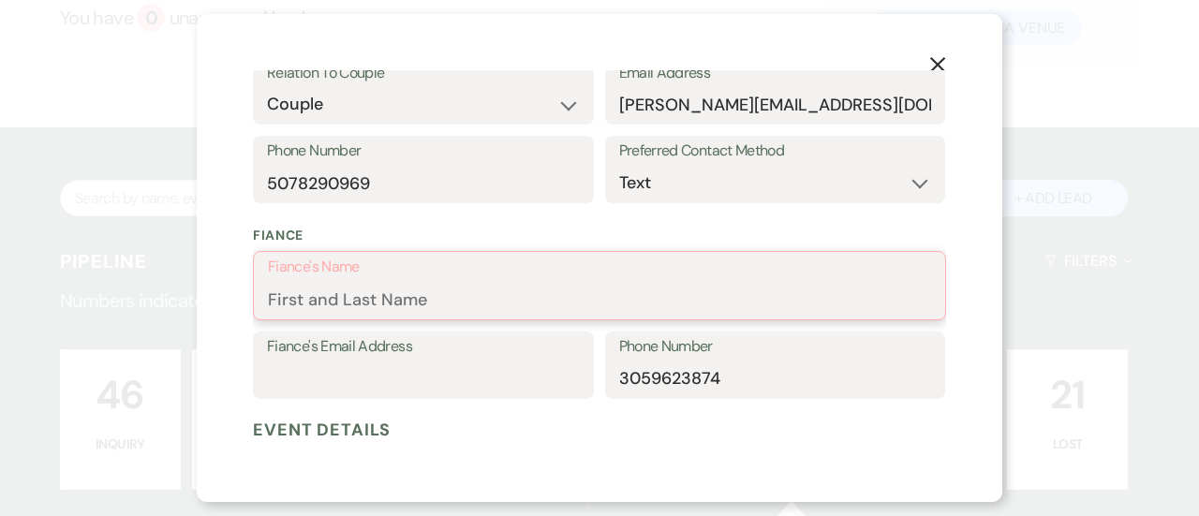
click at [471, 299] on input "Fiance's Name" at bounding box center [599, 299] width 663 height 37
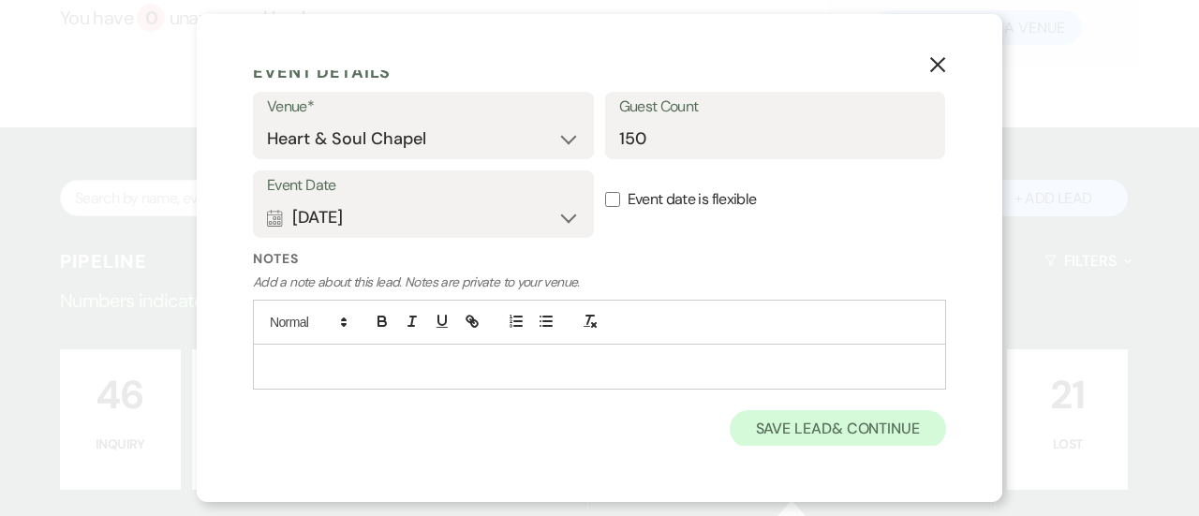
type input "[PERSON_NAME]"
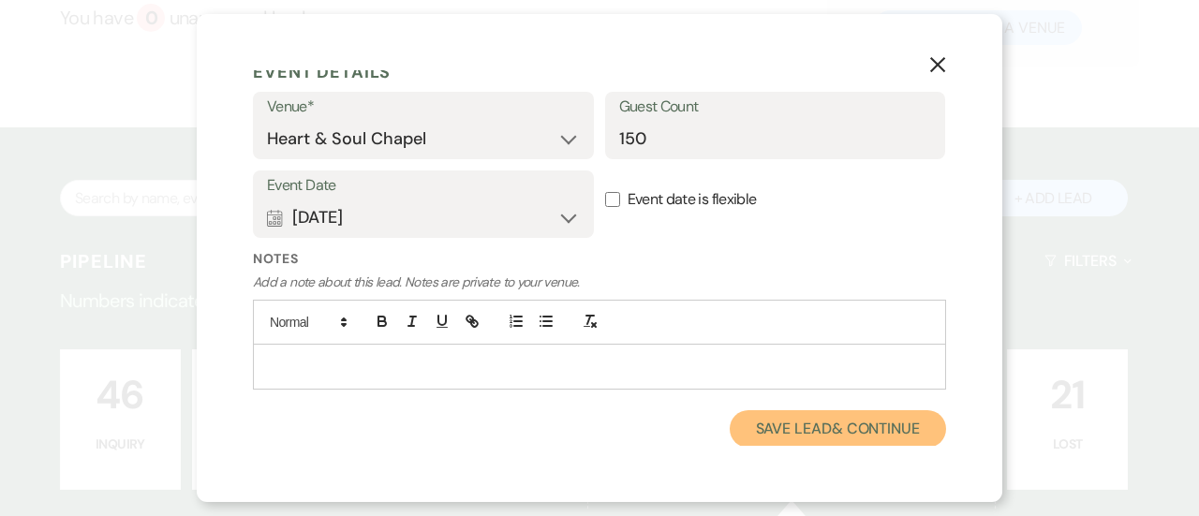
click at [808, 417] on button "Save Lead & Continue" at bounding box center [837, 428] width 216 height 37
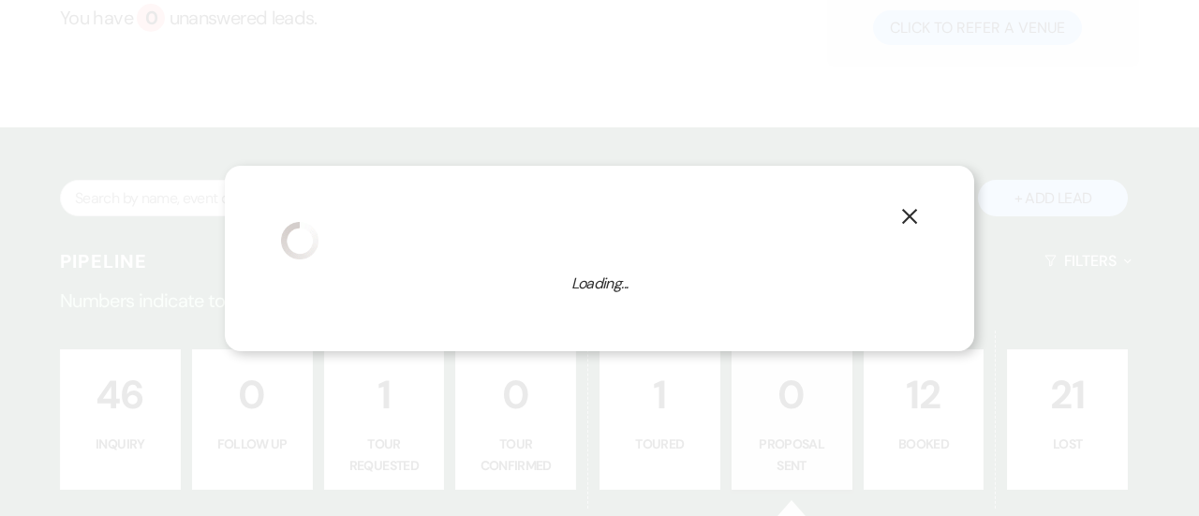
select select "6"
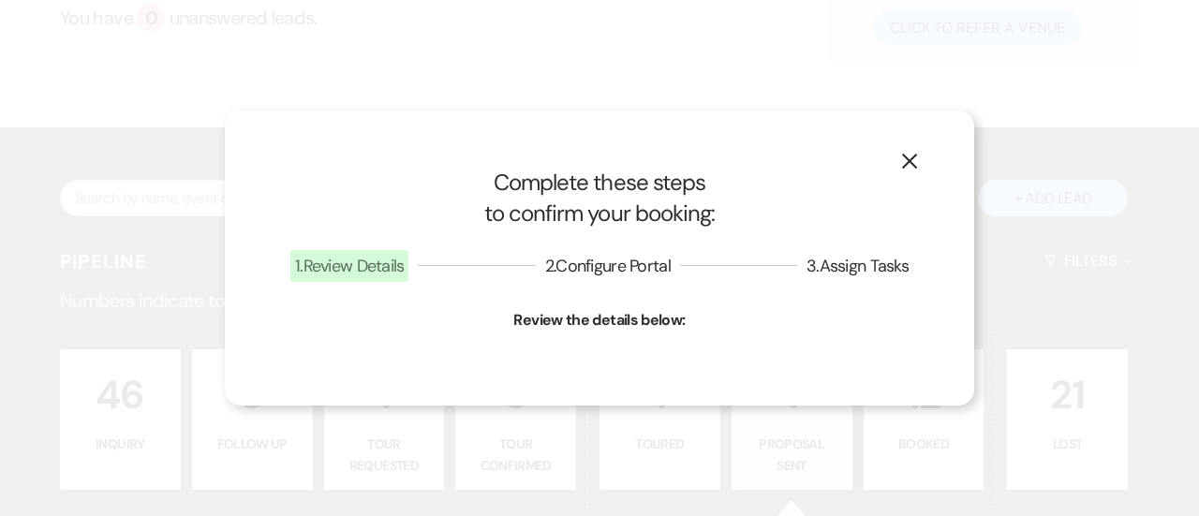
select select "1"
select select "791"
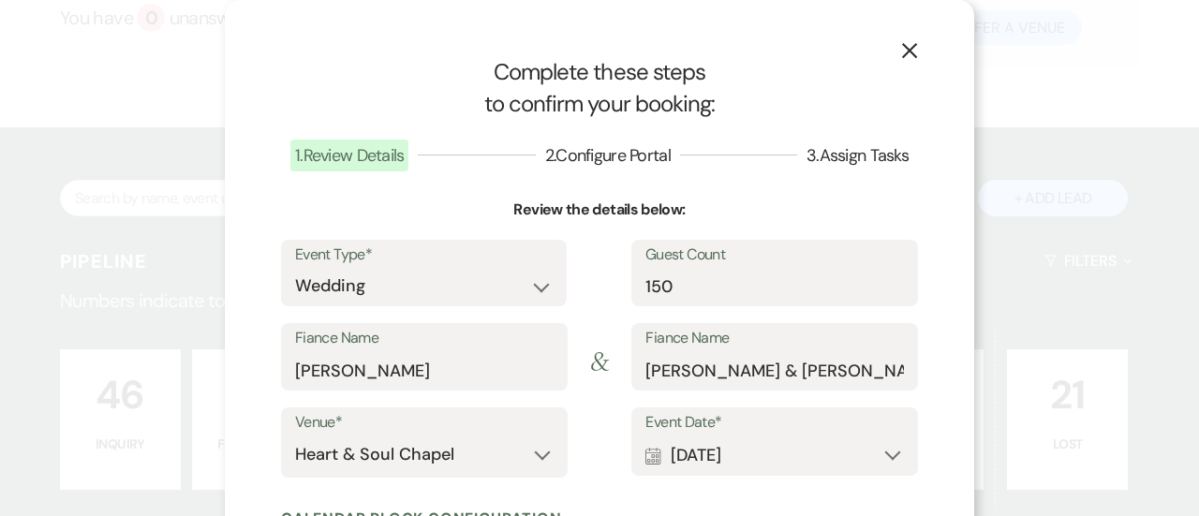
scroll to position [310, 0]
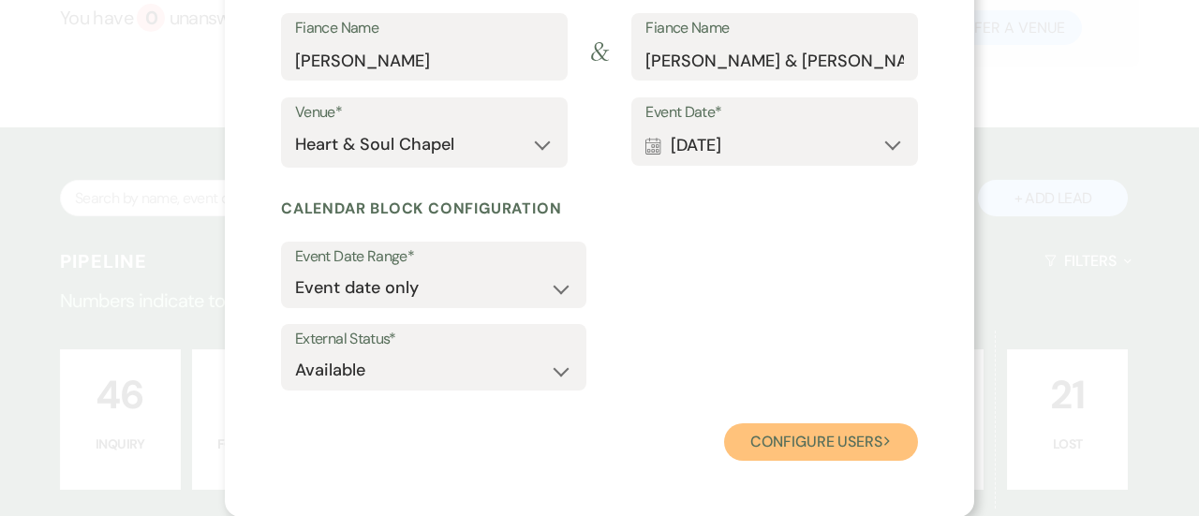
click at [811, 432] on button "Configure users Next" at bounding box center [821, 441] width 194 height 37
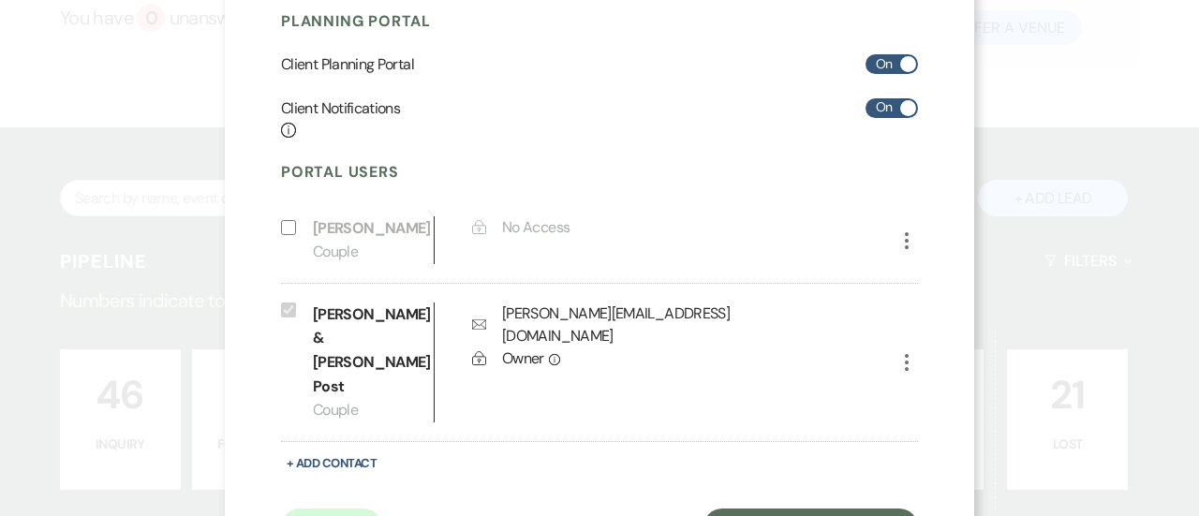
scroll to position [271, 0]
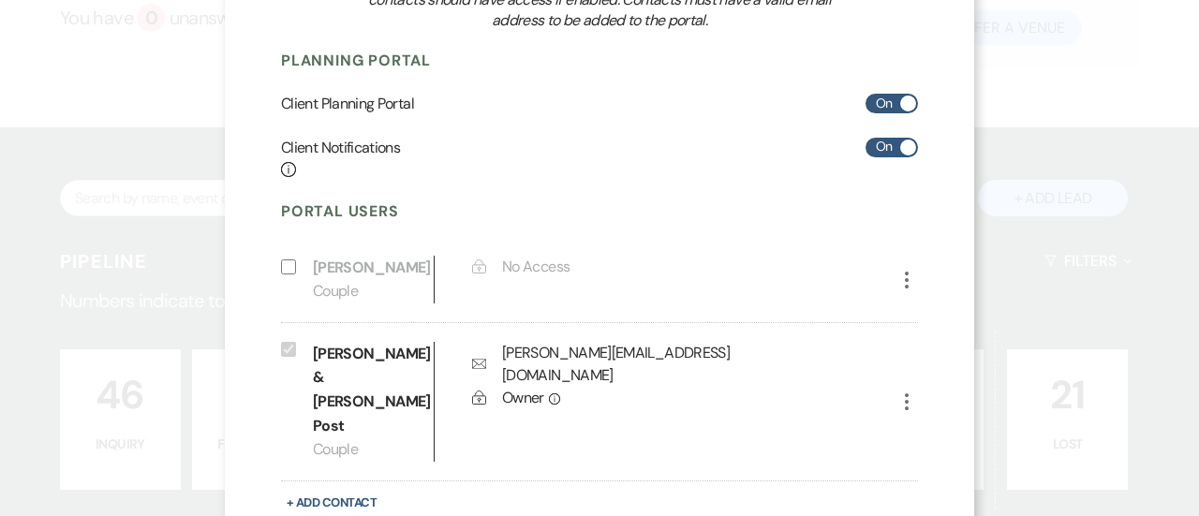
click at [900, 100] on span at bounding box center [908, 104] width 16 height 16
click at [898, 100] on input "On" at bounding box center [891, 104] width 52 height 20
checkbox input "false"
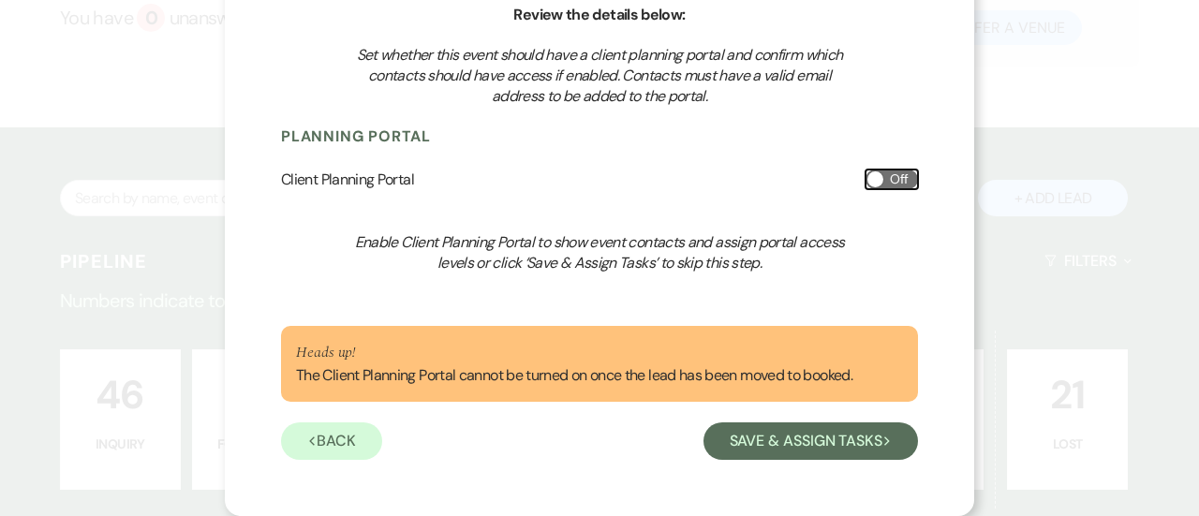
scroll to position [195, 0]
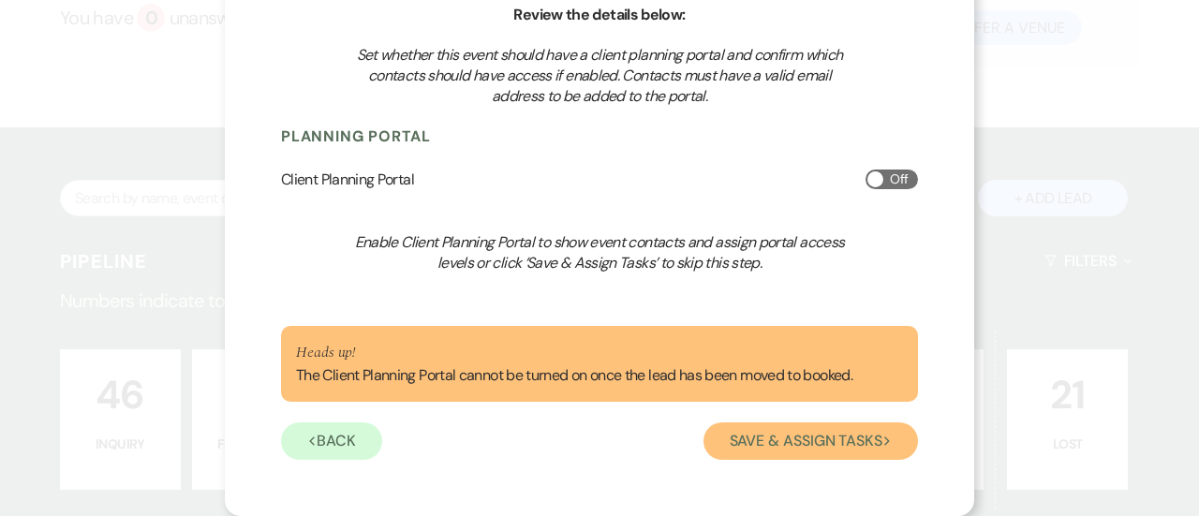
click at [770, 437] on button "Save & Assign Tasks Next" at bounding box center [810, 440] width 214 height 37
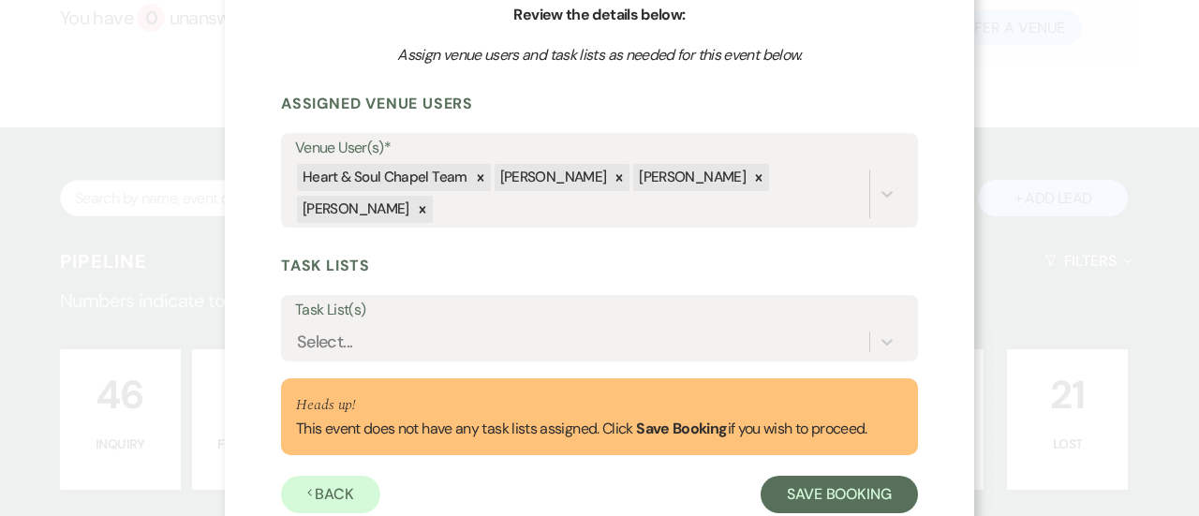
scroll to position [219, 0]
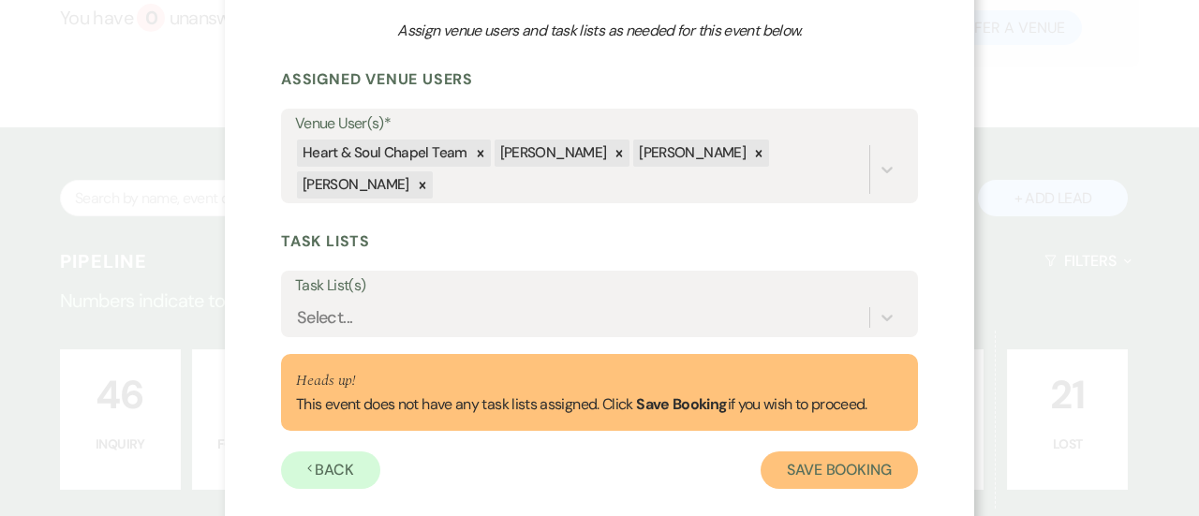
click at [812, 451] on button "Save Booking" at bounding box center [838, 469] width 157 height 37
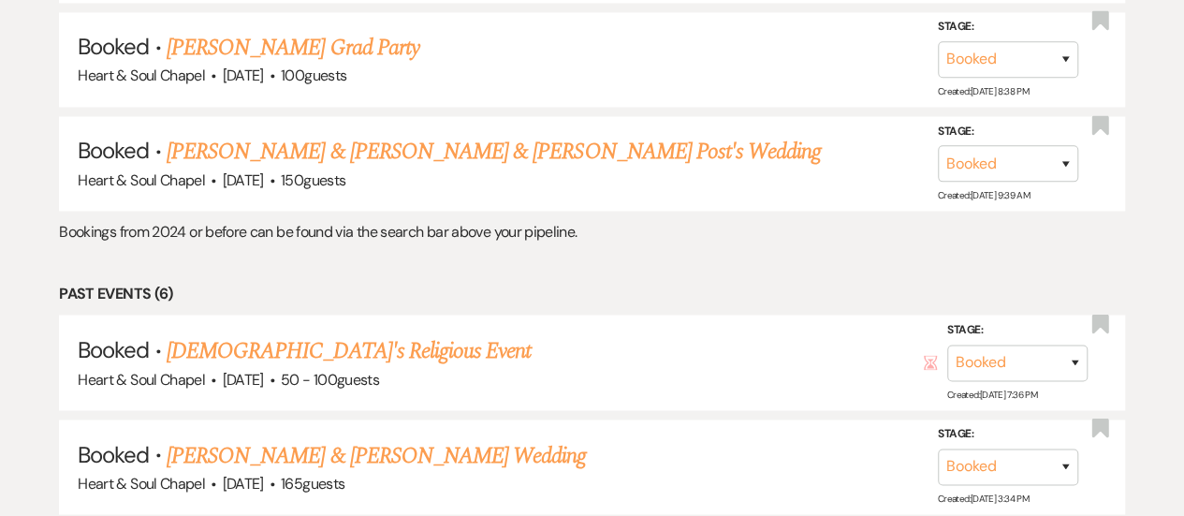
scroll to position [1456, 0]
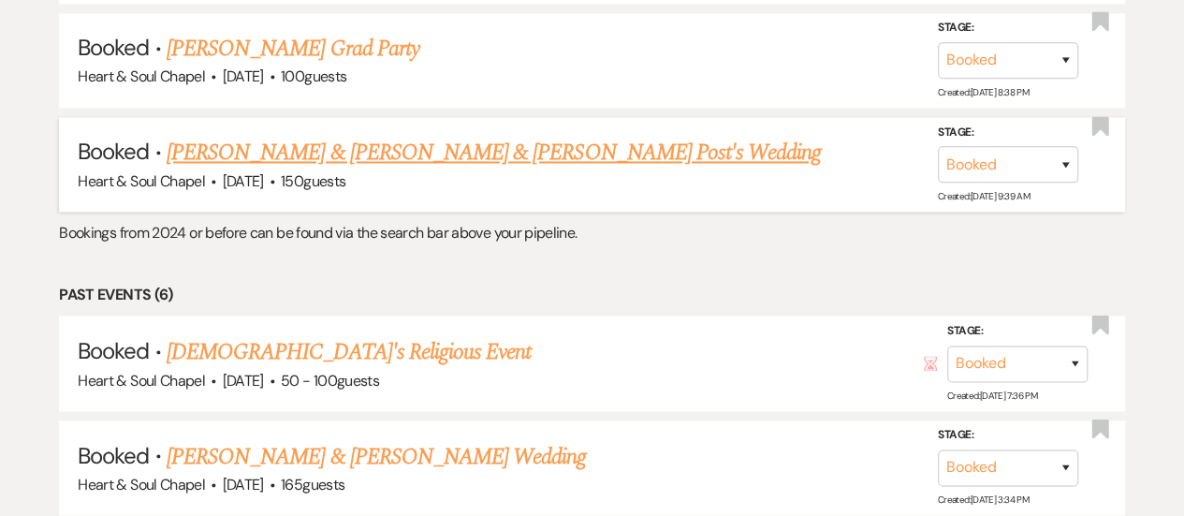
click at [527, 149] on link "[PERSON_NAME] & [PERSON_NAME] & [PERSON_NAME] Post's Wedding" at bounding box center [494, 153] width 655 height 34
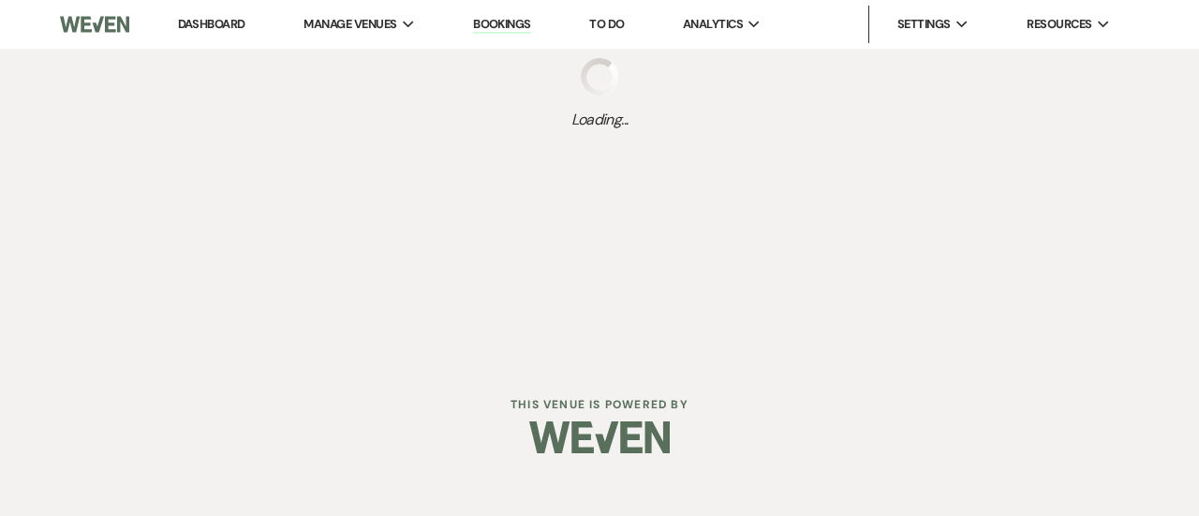
select select "14"
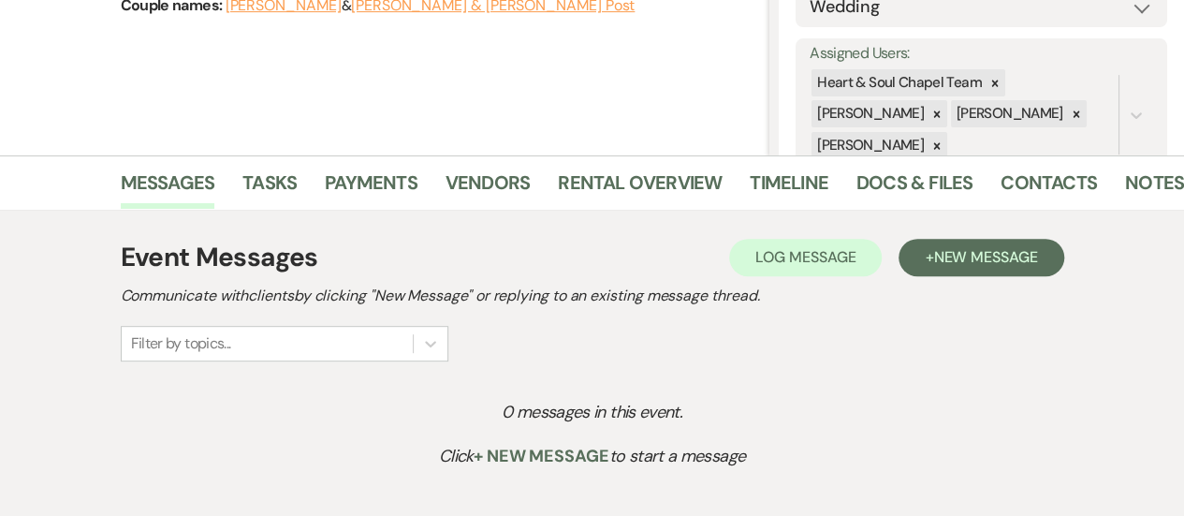
scroll to position [311, 0]
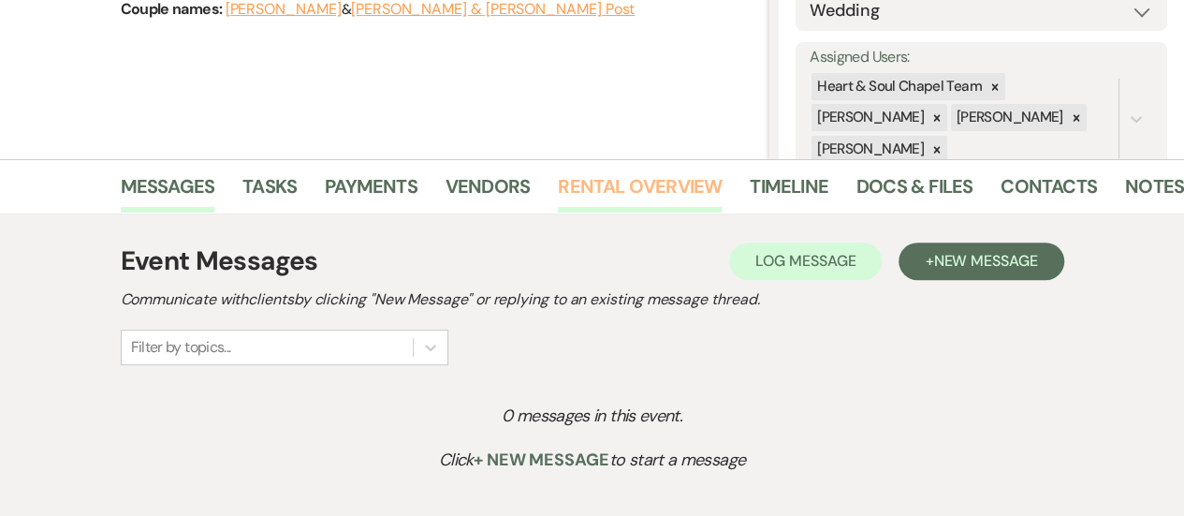
click at [590, 190] on link "Rental Overview" at bounding box center [640, 191] width 164 height 41
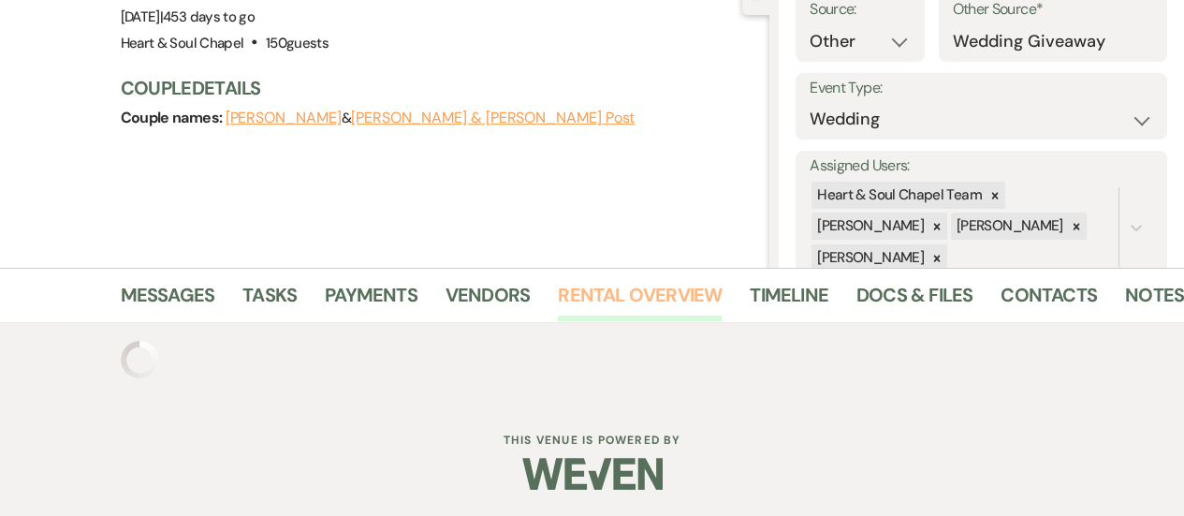
scroll to position [311, 0]
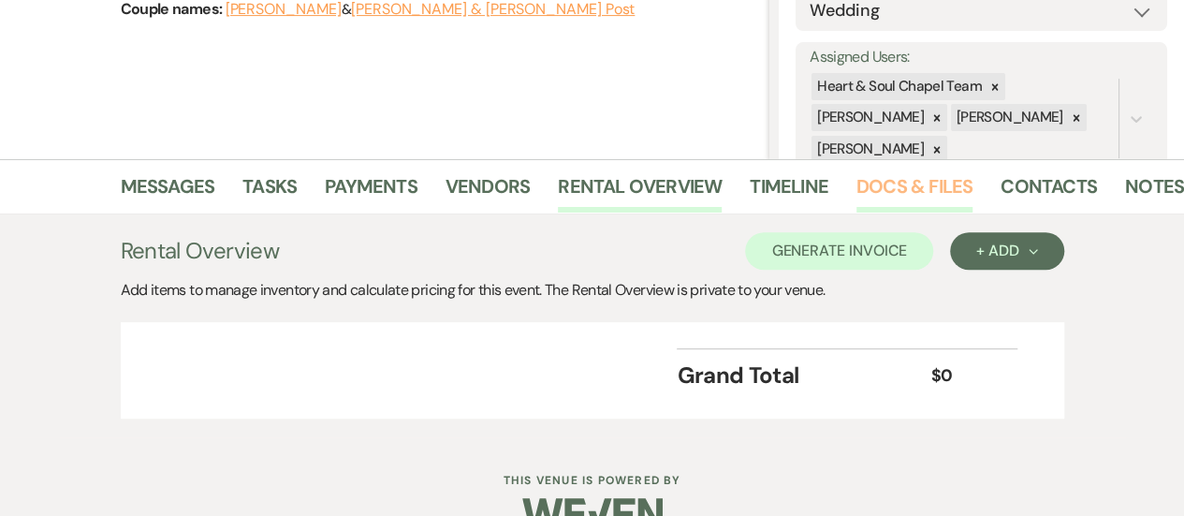
click at [861, 180] on link "Docs & Files" at bounding box center [915, 191] width 116 height 41
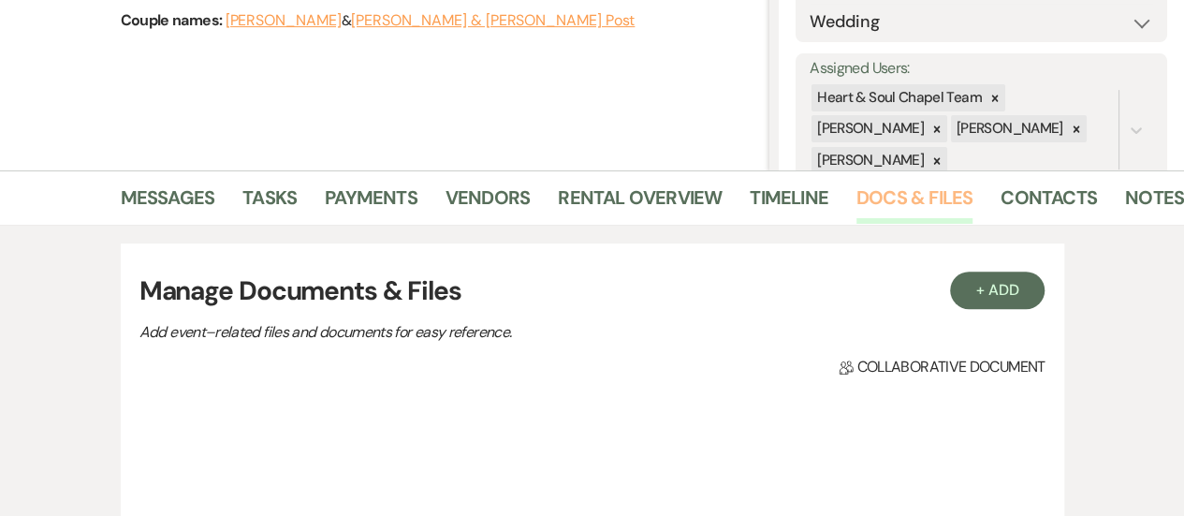
scroll to position [0, 19]
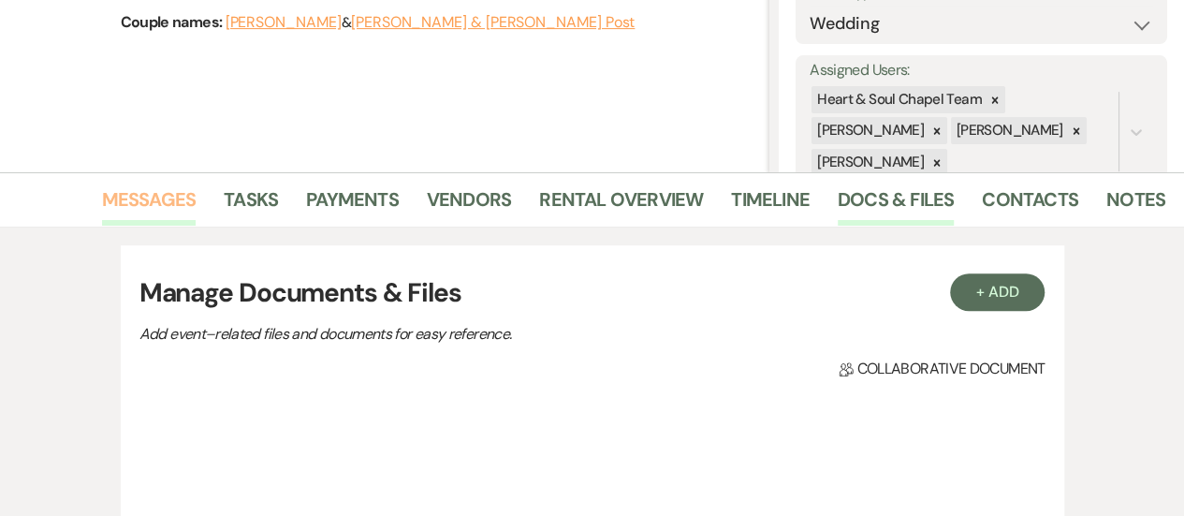
click at [180, 192] on link "Messages" at bounding box center [149, 204] width 95 height 41
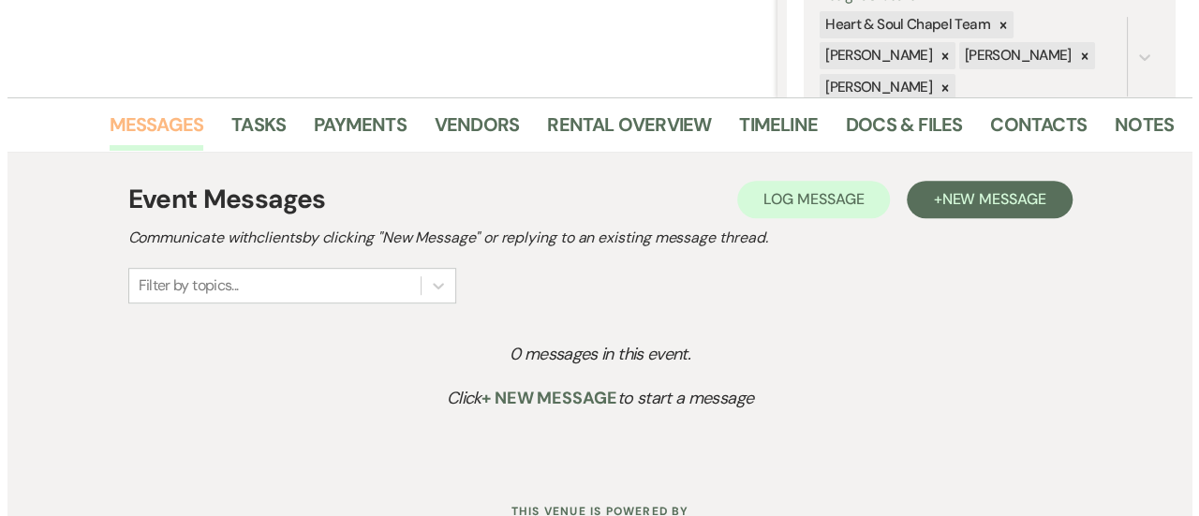
scroll to position [397, 0]
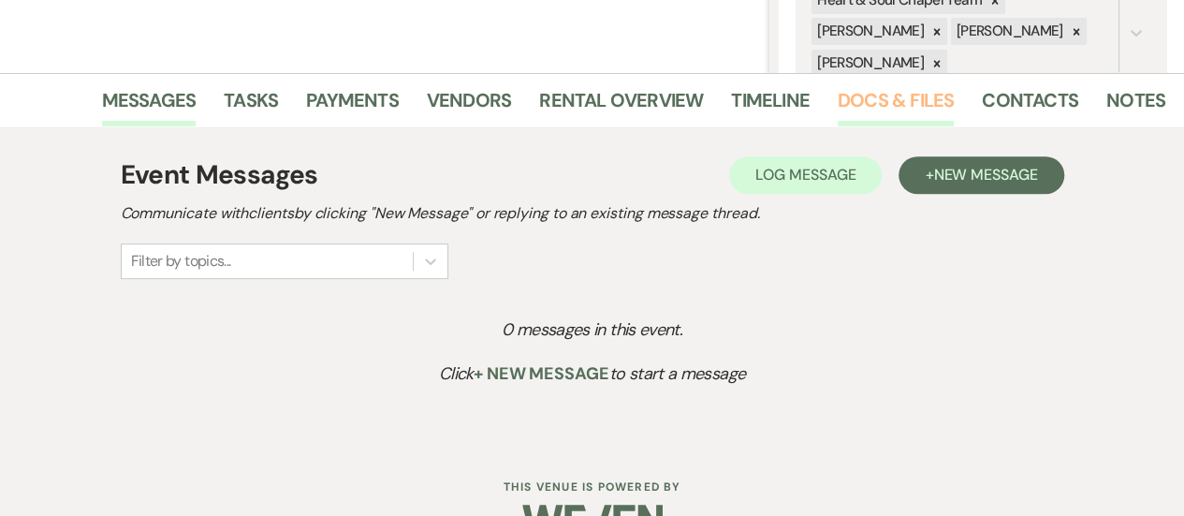
click at [874, 106] on link "Docs & Files" at bounding box center [896, 105] width 116 height 41
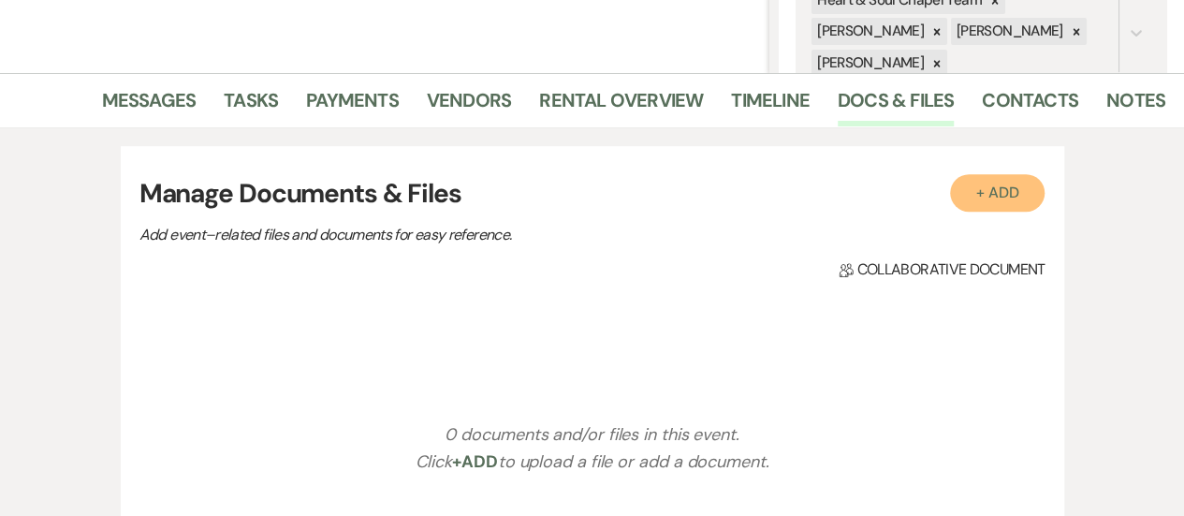
click at [967, 181] on button "+ Add" at bounding box center [998, 192] width 96 height 37
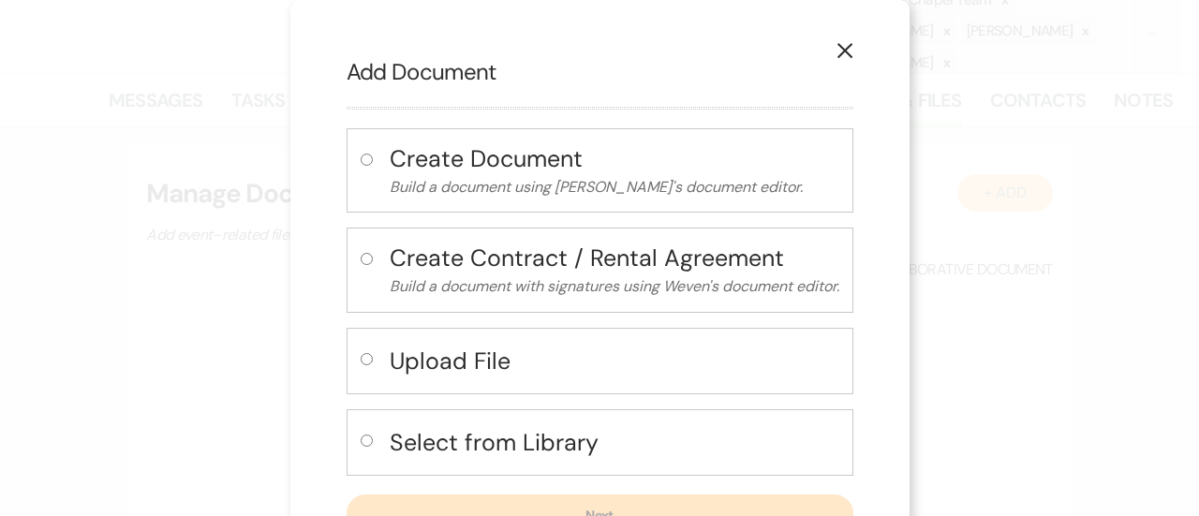
scroll to position [0, 11]
click at [576, 279] on p "Build a document with signatures using Weven's document editor." at bounding box center [614, 286] width 449 height 24
radio input "true"
select select "10"
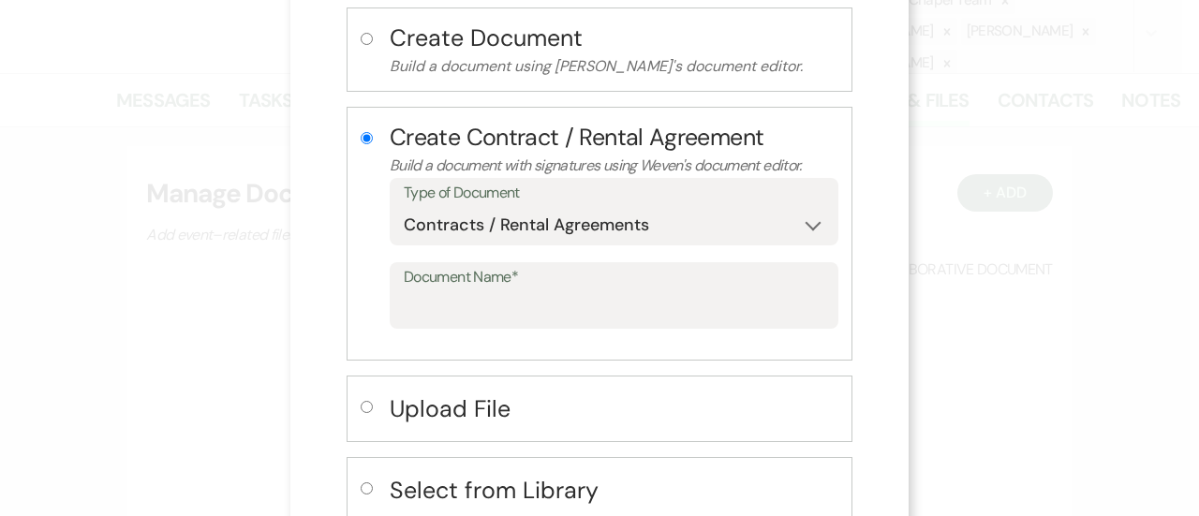
scroll to position [124, 0]
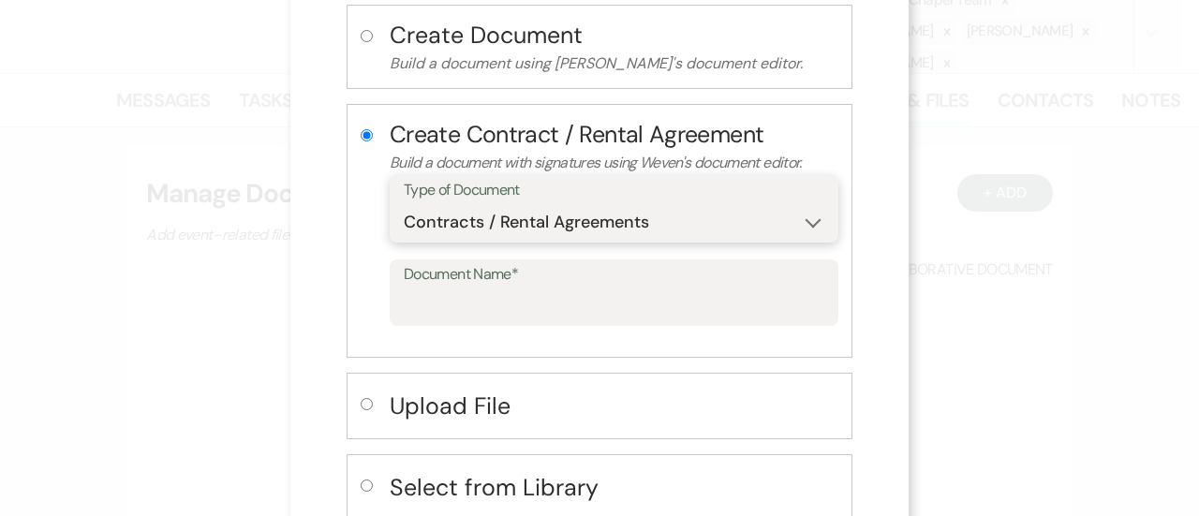
click at [575, 222] on select "Special Event Insurance Vendor Certificate of Insurance Contracts / Rental Agre…" at bounding box center [614, 222] width 420 height 37
click at [404, 204] on select "Special Event Insurance Vendor Certificate of Insurance Contracts / Rental Agre…" at bounding box center [614, 222] width 420 height 37
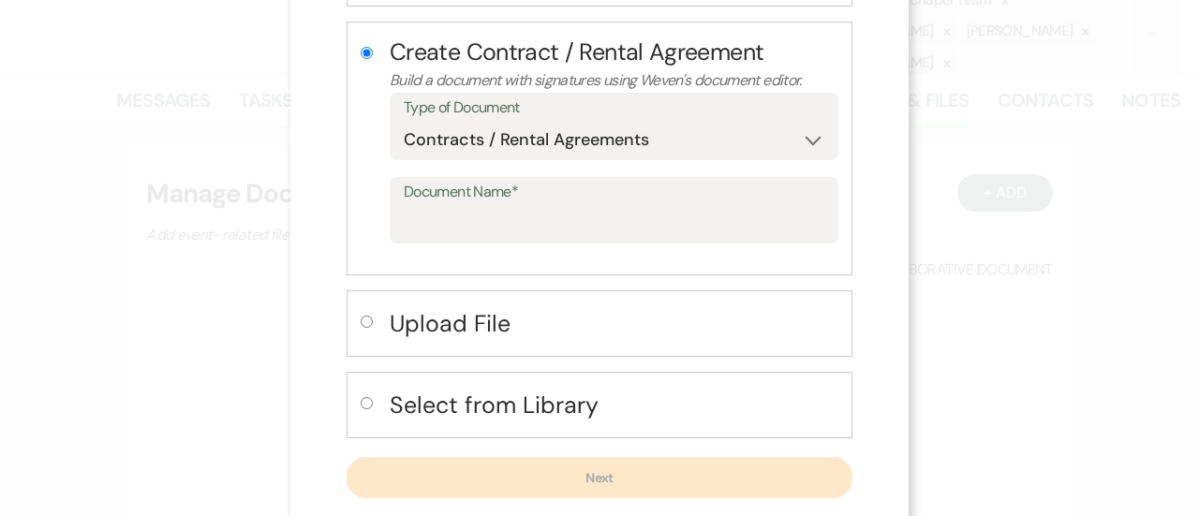
click at [551, 386] on button "Select from Library" at bounding box center [614, 405] width 449 height 38
radio input "false"
radio input "true"
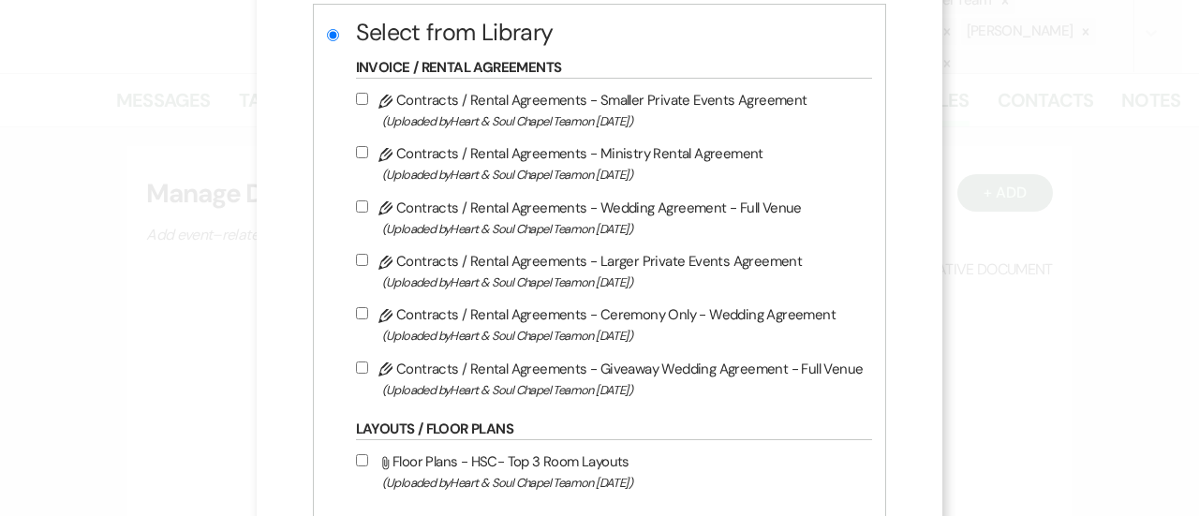
scroll to position [406, 0]
click at [540, 362] on label "Pencil Contracts / Rental Agreements - Giveaway Wedding Agreement - Full Venue …" at bounding box center [610, 378] width 508 height 44
click at [368, 362] on input "Pencil Contracts / Rental Agreements - Giveaway Wedding Agreement - Full Venue …" at bounding box center [362, 366] width 12 height 12
checkbox input "true"
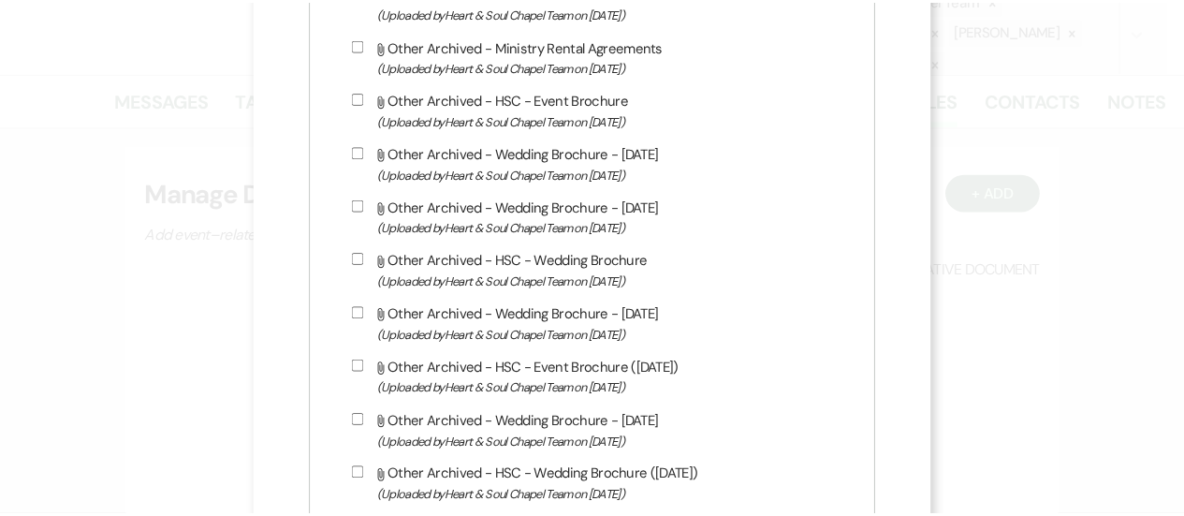
scroll to position [3341, 0]
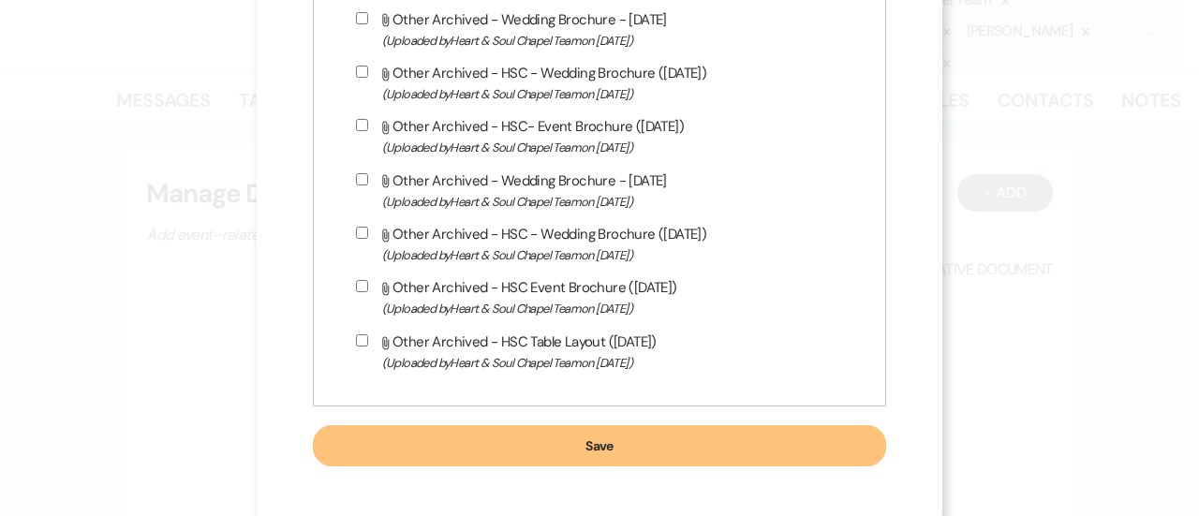
click at [631, 433] on button "Save" at bounding box center [600, 445] width 574 height 41
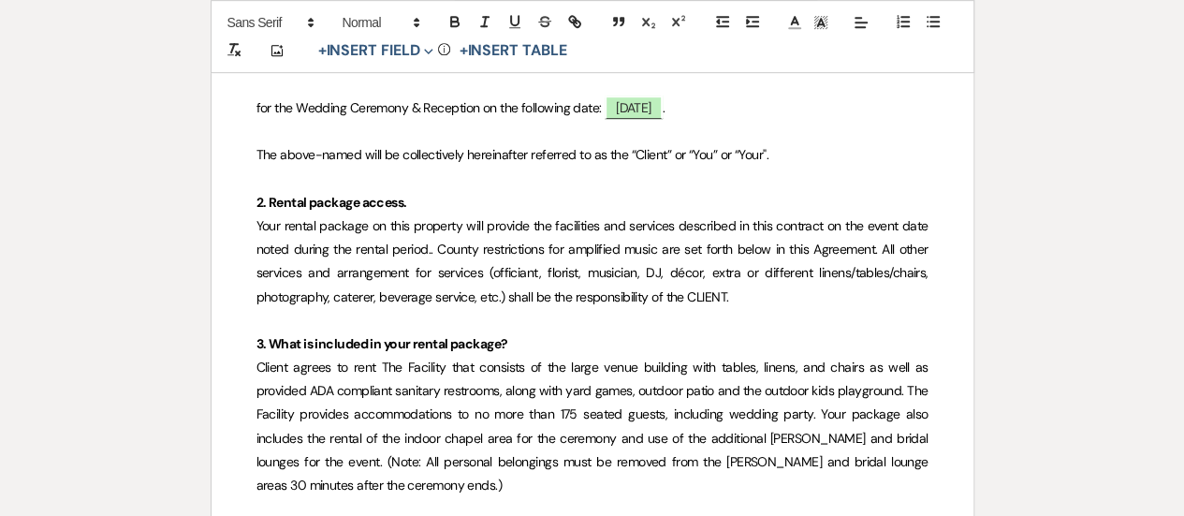
scroll to position [503, 0]
click at [302, 221] on span "Your rental package on this property will provide the facilities and services d…" at bounding box center [594, 262] width 675 height 88
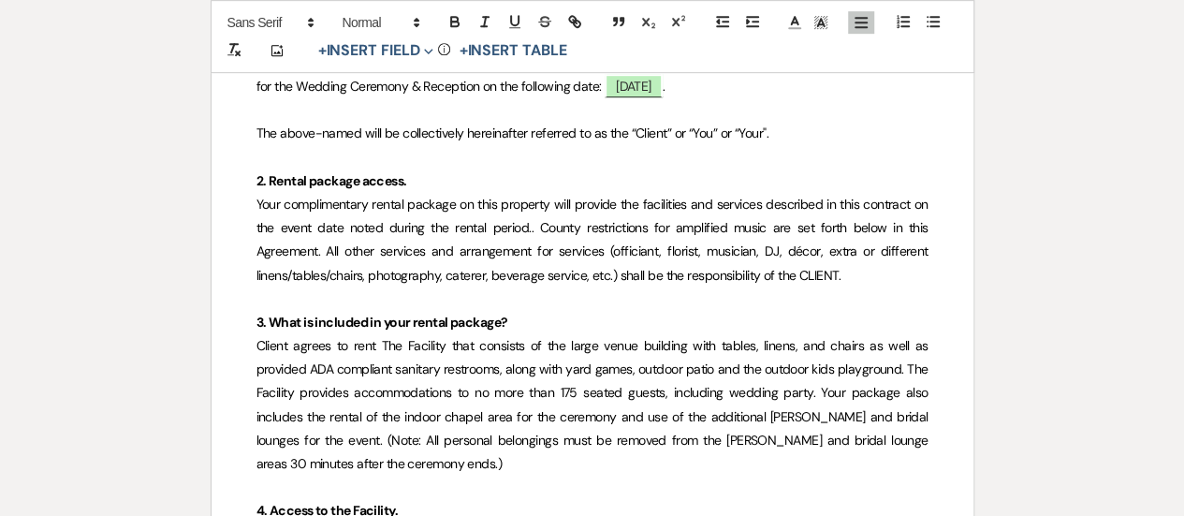
scroll to position [537, 0]
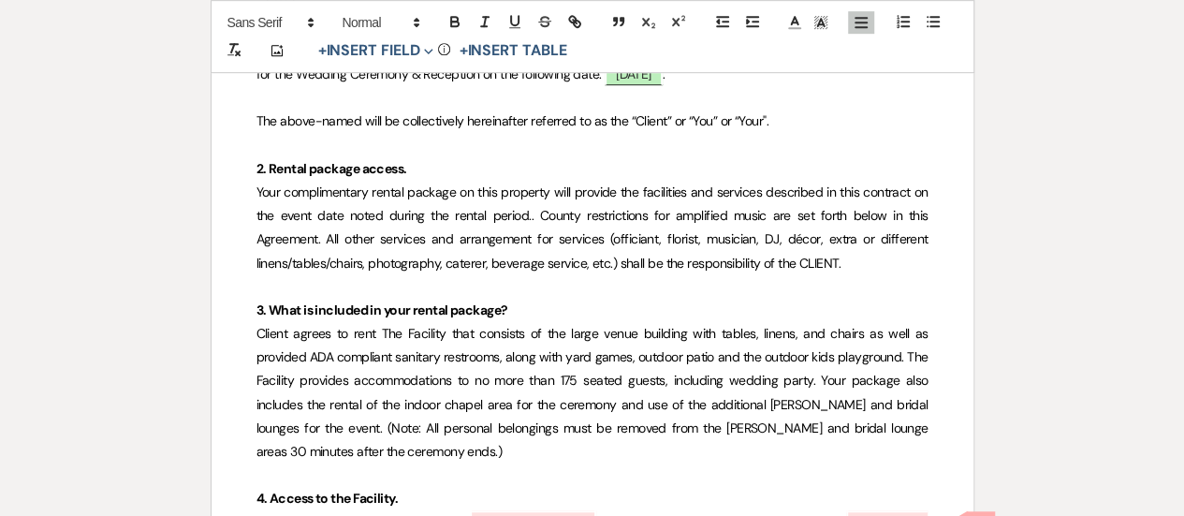
click at [374, 234] on span "Your complimentary rental package on this property will provide the facilities …" at bounding box center [594, 228] width 675 height 88
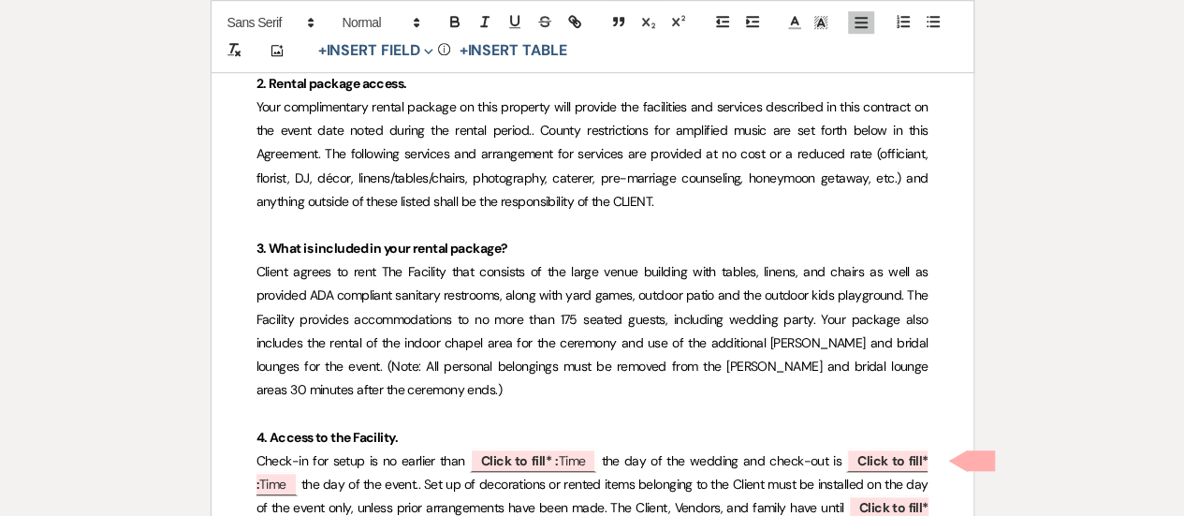
scroll to position [622, 0]
